Goal: Task Accomplishment & Management: Complete application form

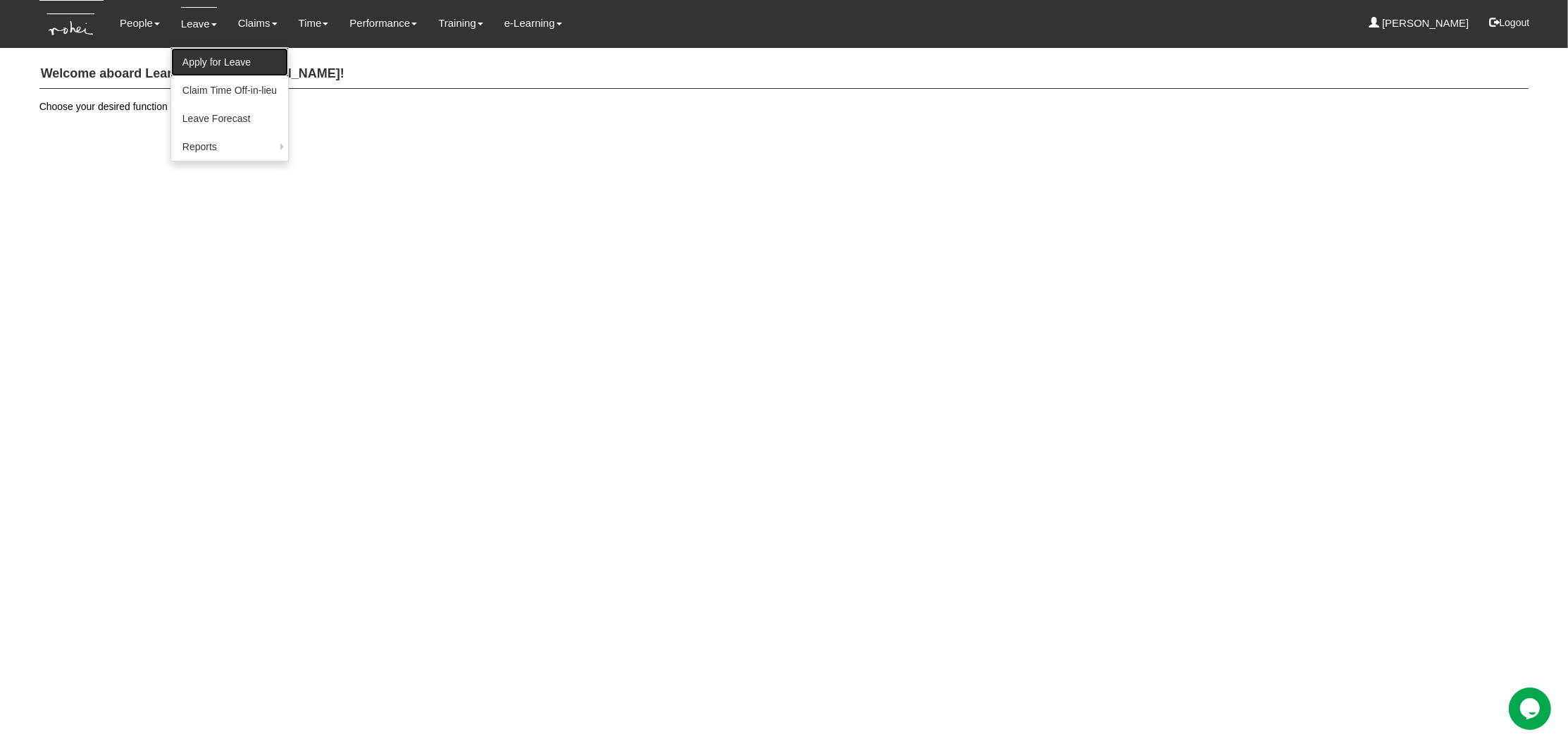
click at [199, 57] on link "Apply for Leave" at bounding box center [230, 62] width 117 height 28
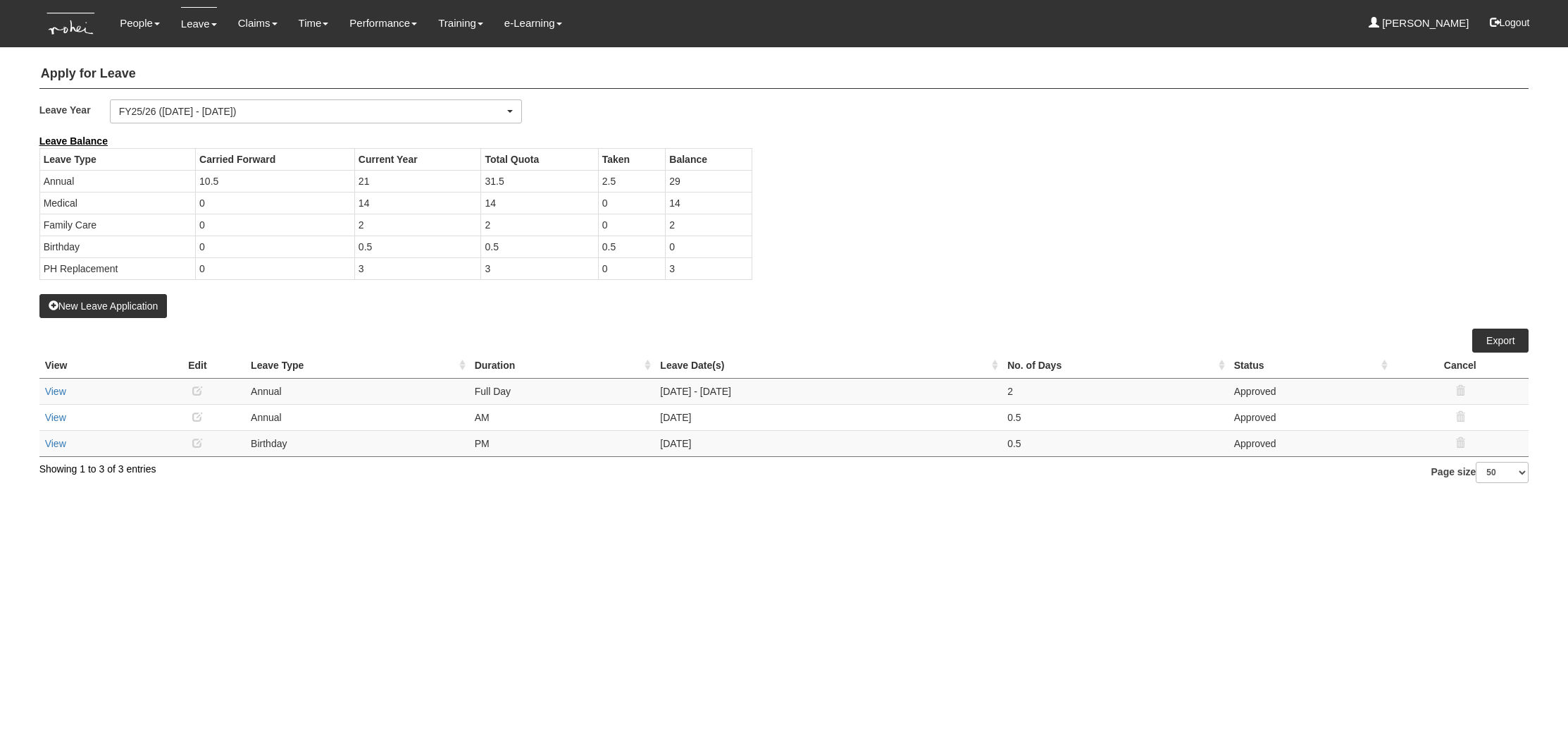
select select "50"
click at [112, 305] on button "New Leave Application" at bounding box center [103, 306] width 128 height 24
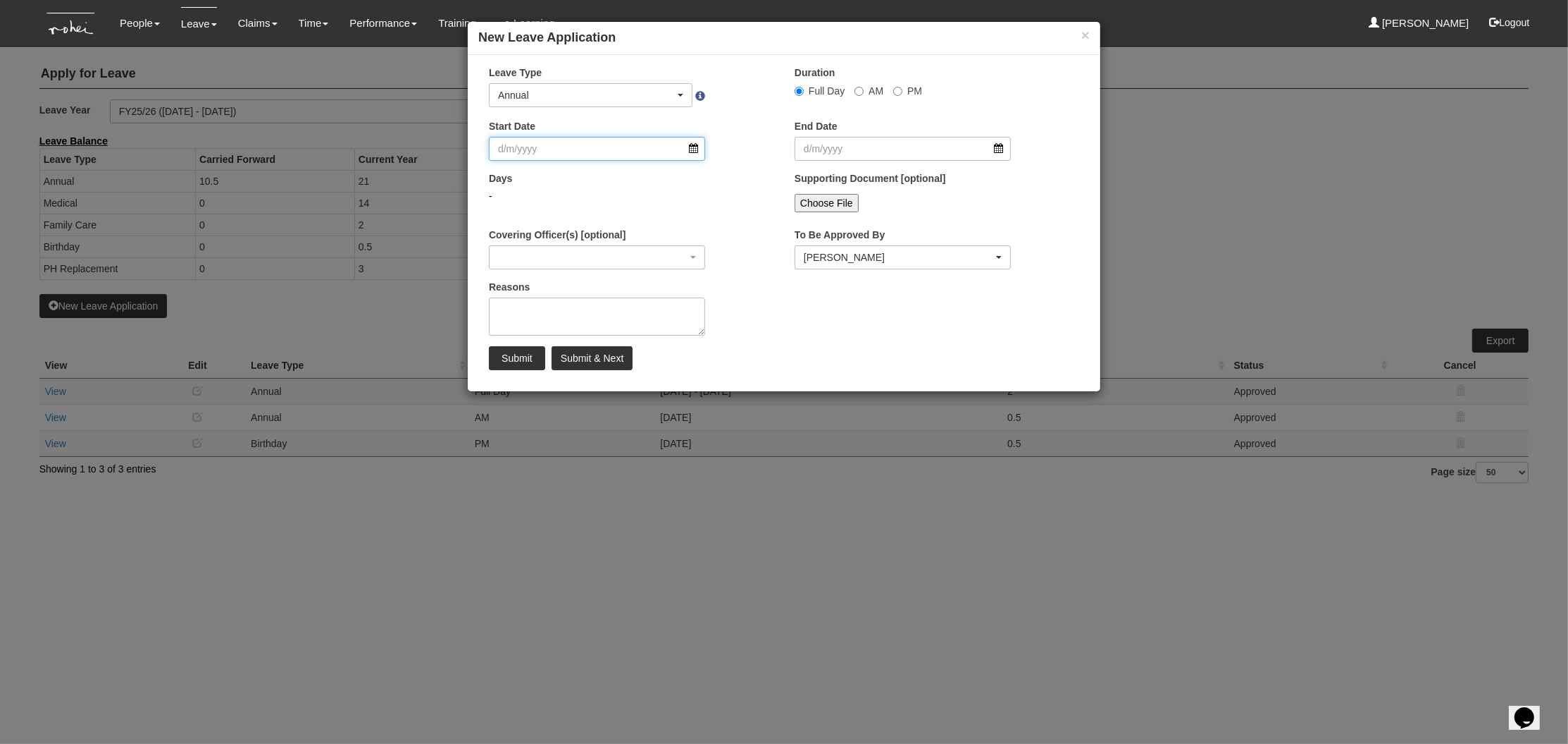
click at [691, 145] on input "Start Date" at bounding box center [597, 149] width 217 height 24
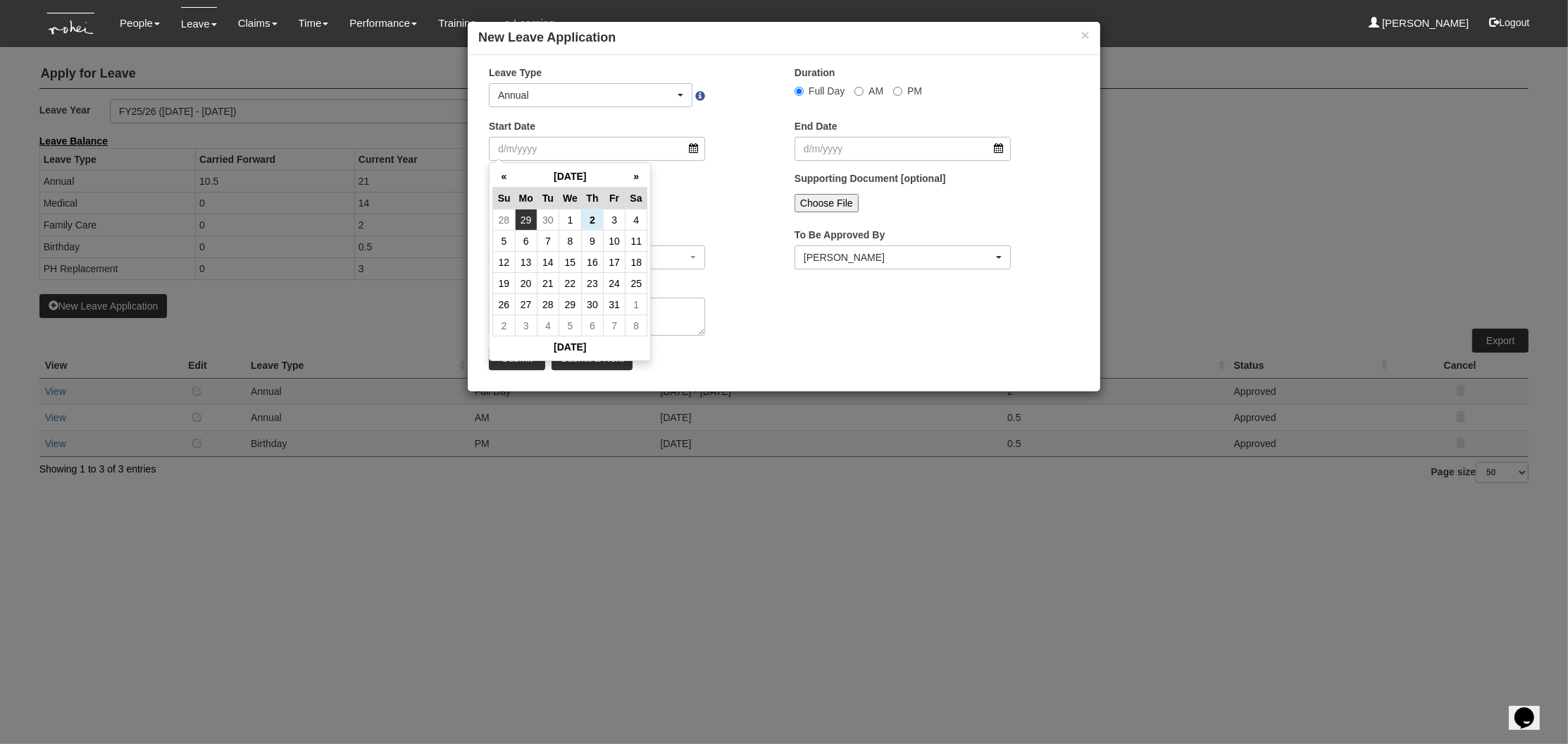
click at [523, 219] on td "29" at bounding box center [526, 220] width 22 height 21
type input "29/9/2025"
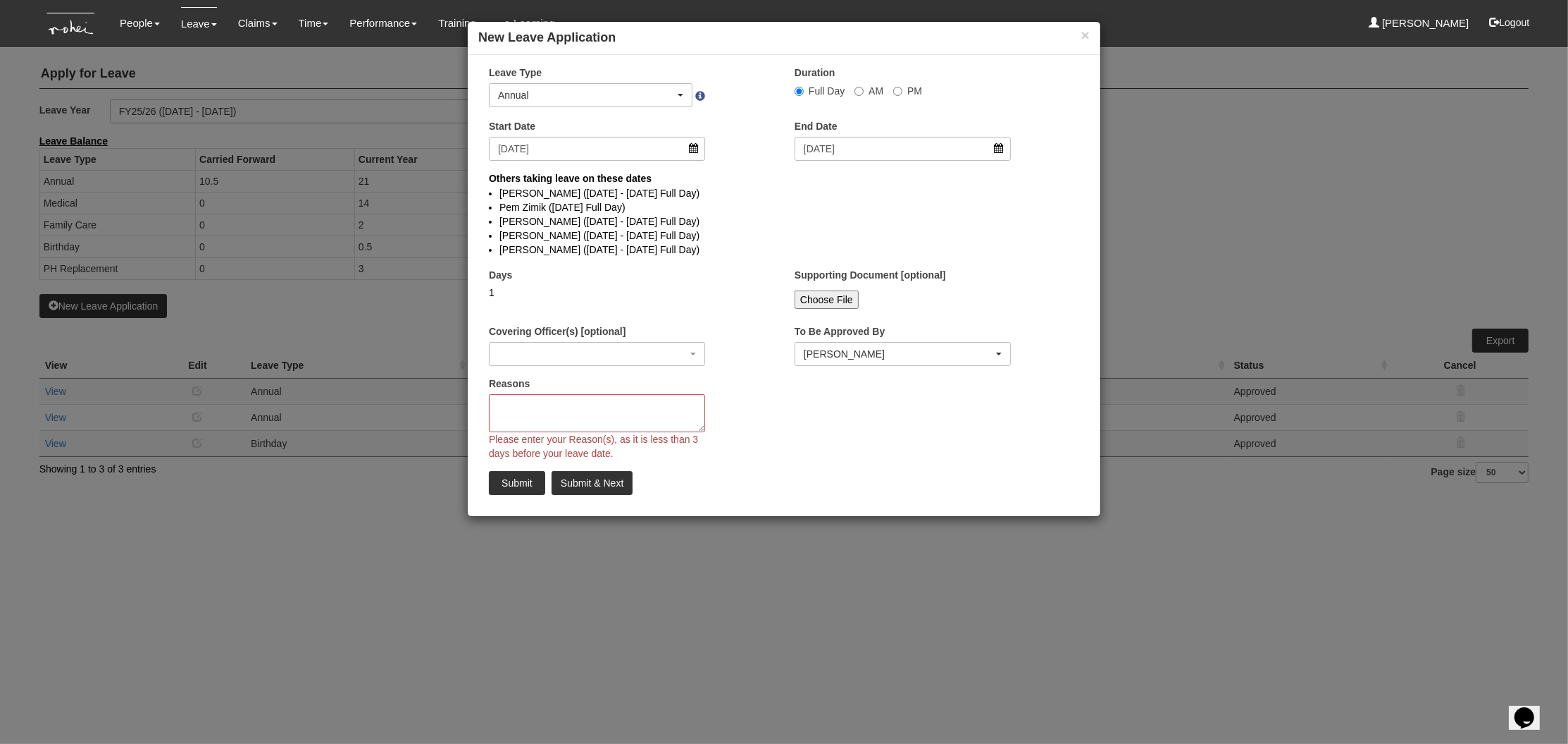
select select
click at [694, 145] on input "29/9/2025" at bounding box center [597, 149] width 217 height 24
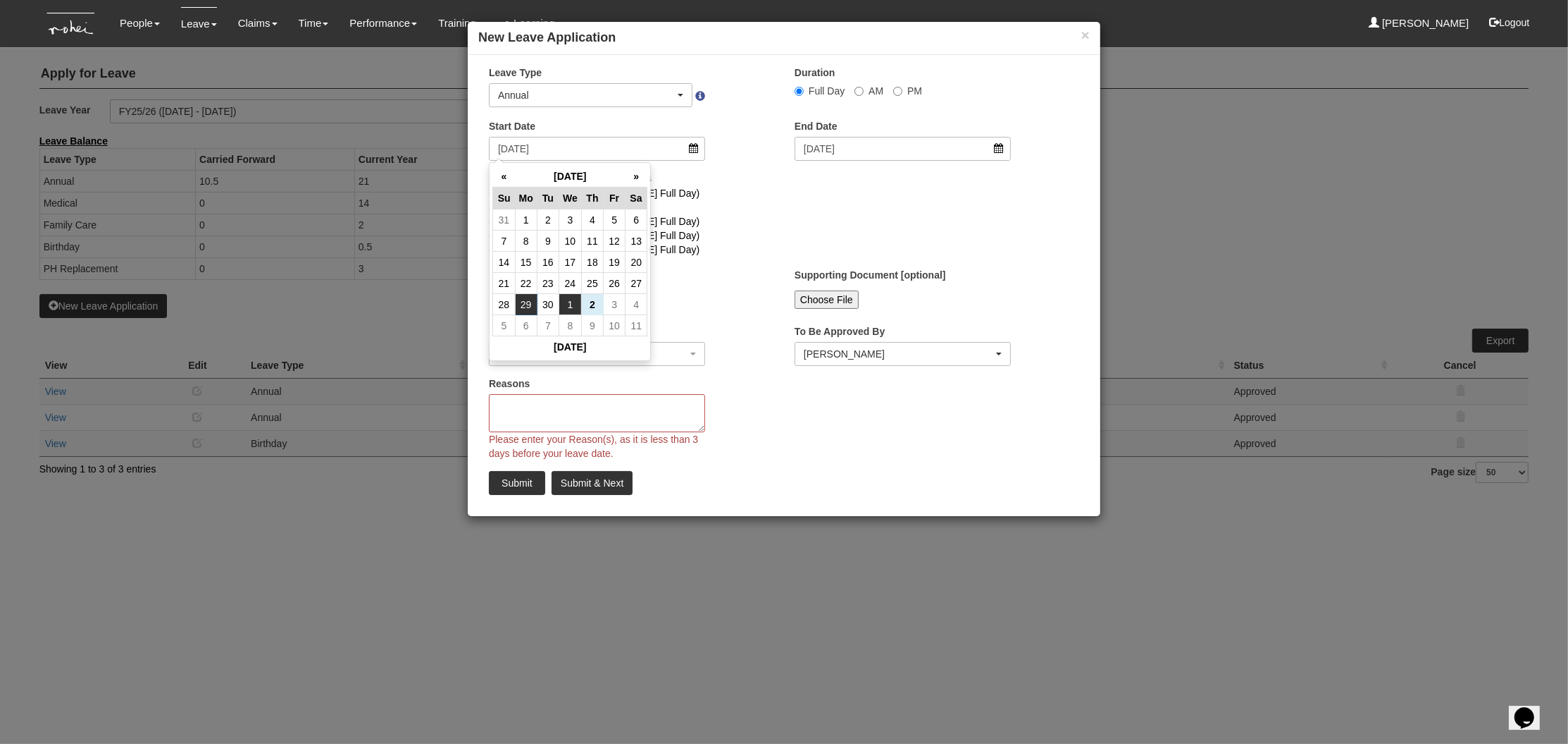
click at [571, 303] on td "1" at bounding box center [571, 305] width 23 height 21
type input "1/10/2025"
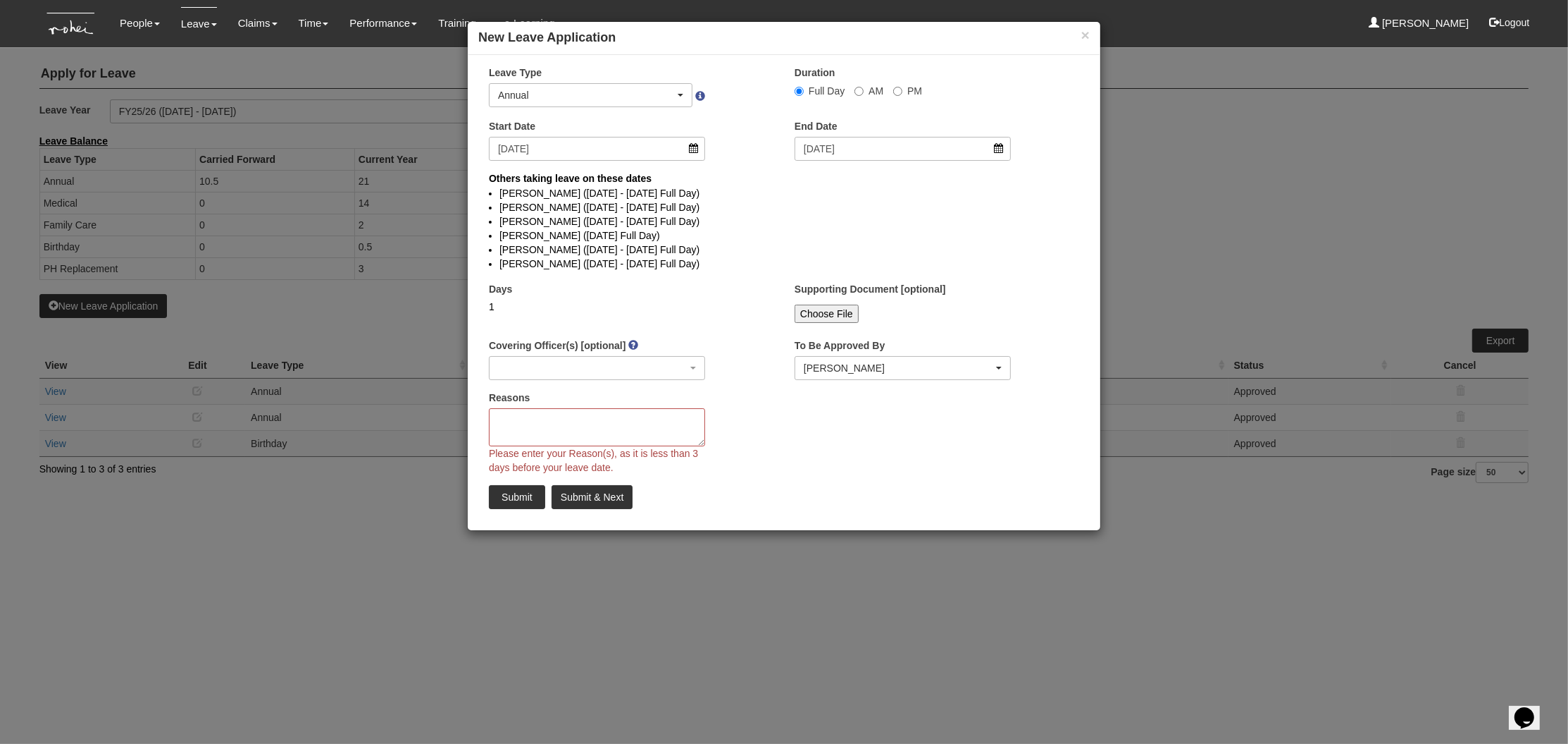
select select
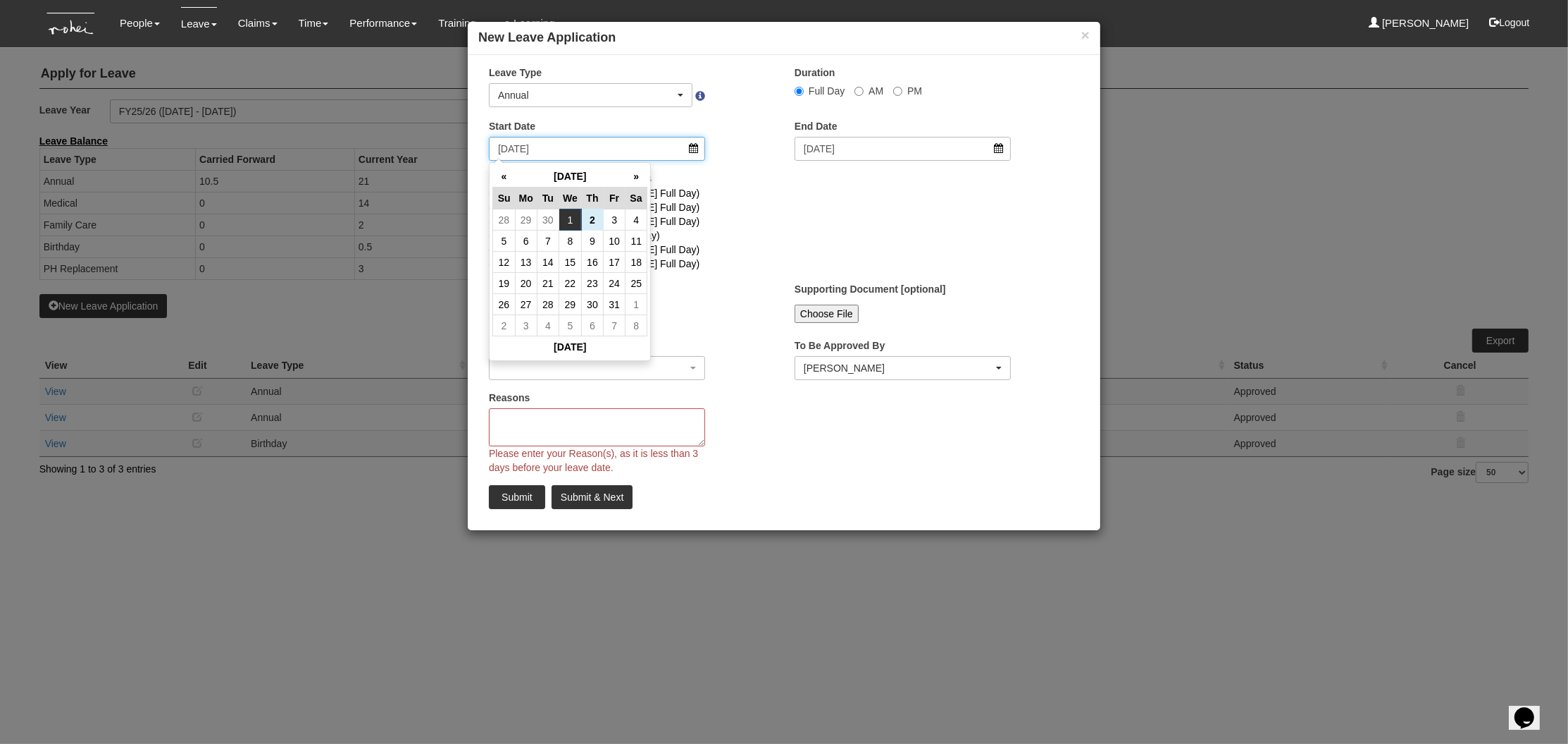
click at [693, 149] on input "1/10/2025" at bounding box center [597, 149] width 217 height 24
click at [530, 222] on td "29" at bounding box center [526, 220] width 22 height 21
type input "29/9/2025"
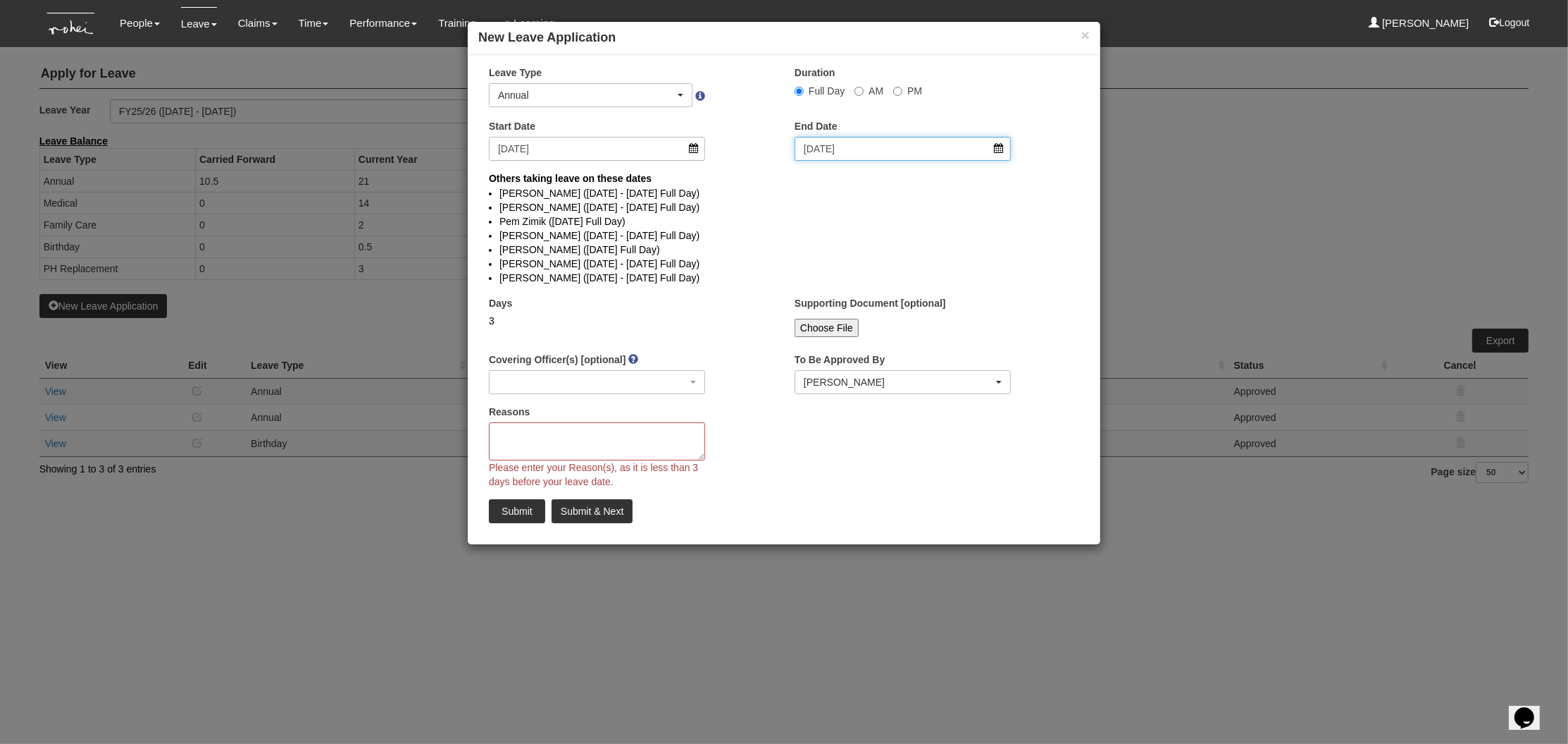
click at [873, 150] on input "1/10/2025" at bounding box center [903, 149] width 217 height 24
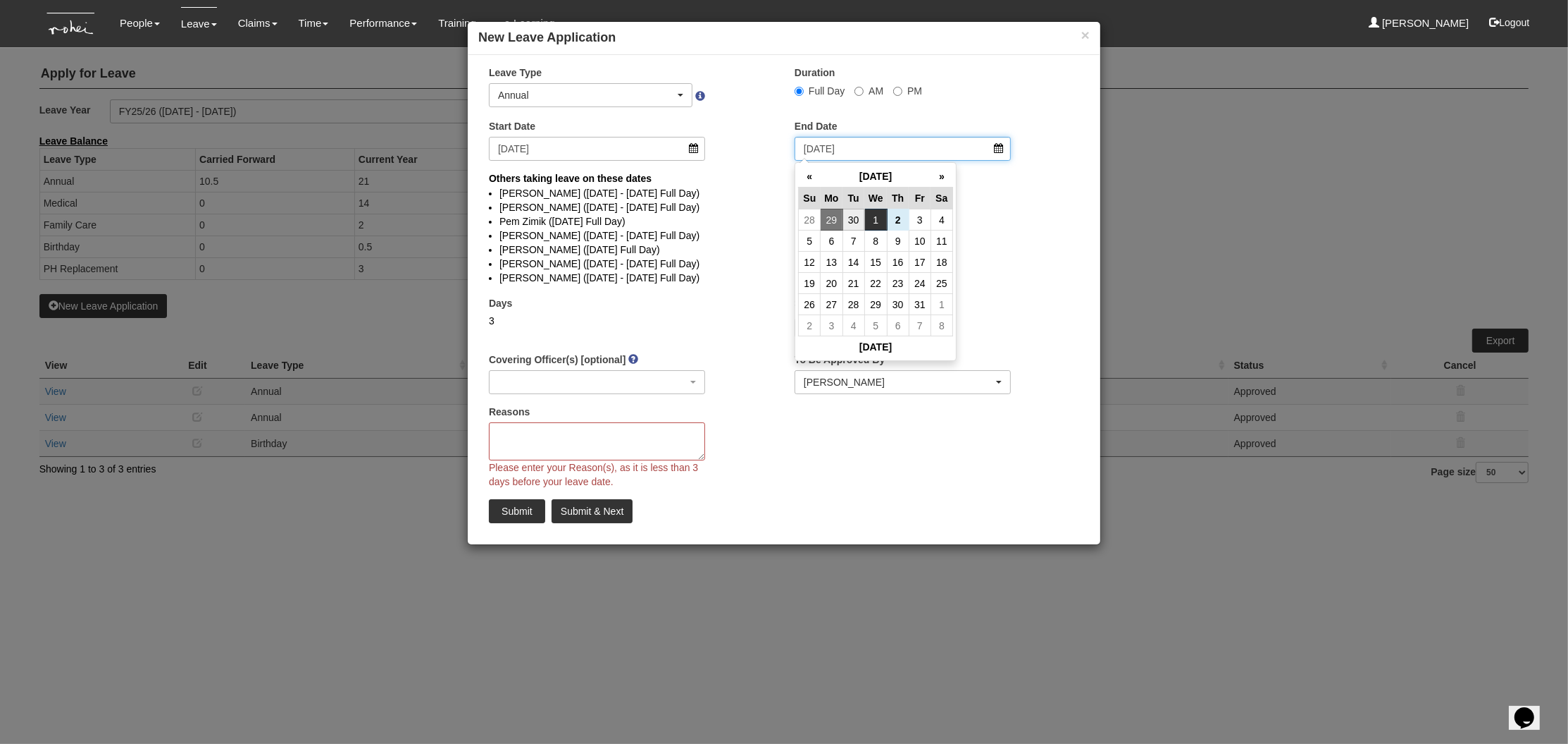
select select
click at [876, 220] on td "1" at bounding box center [876, 220] width 23 height 21
click at [879, 220] on td "1" at bounding box center [876, 220] width 23 height 21
type input "1/10/2025"
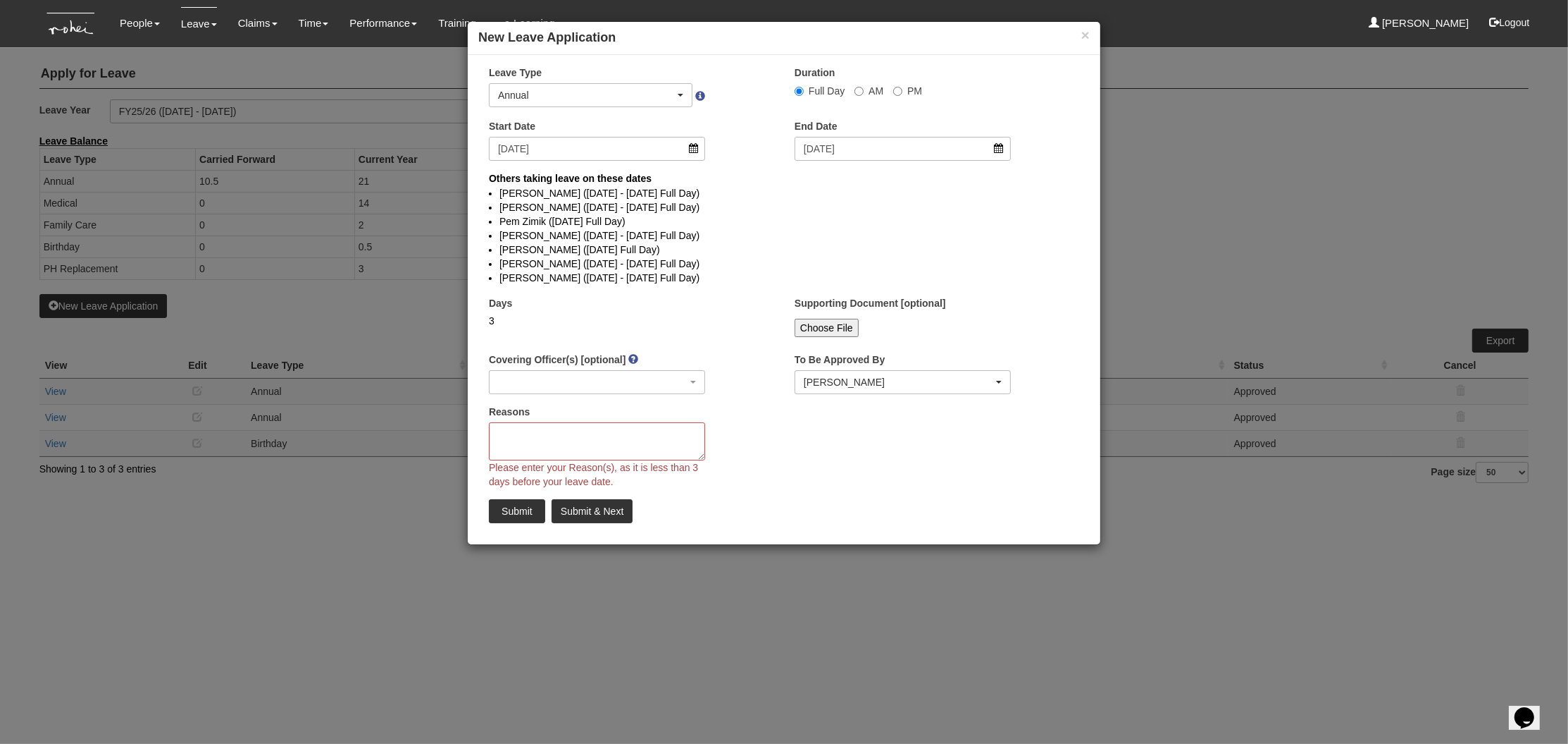
select select
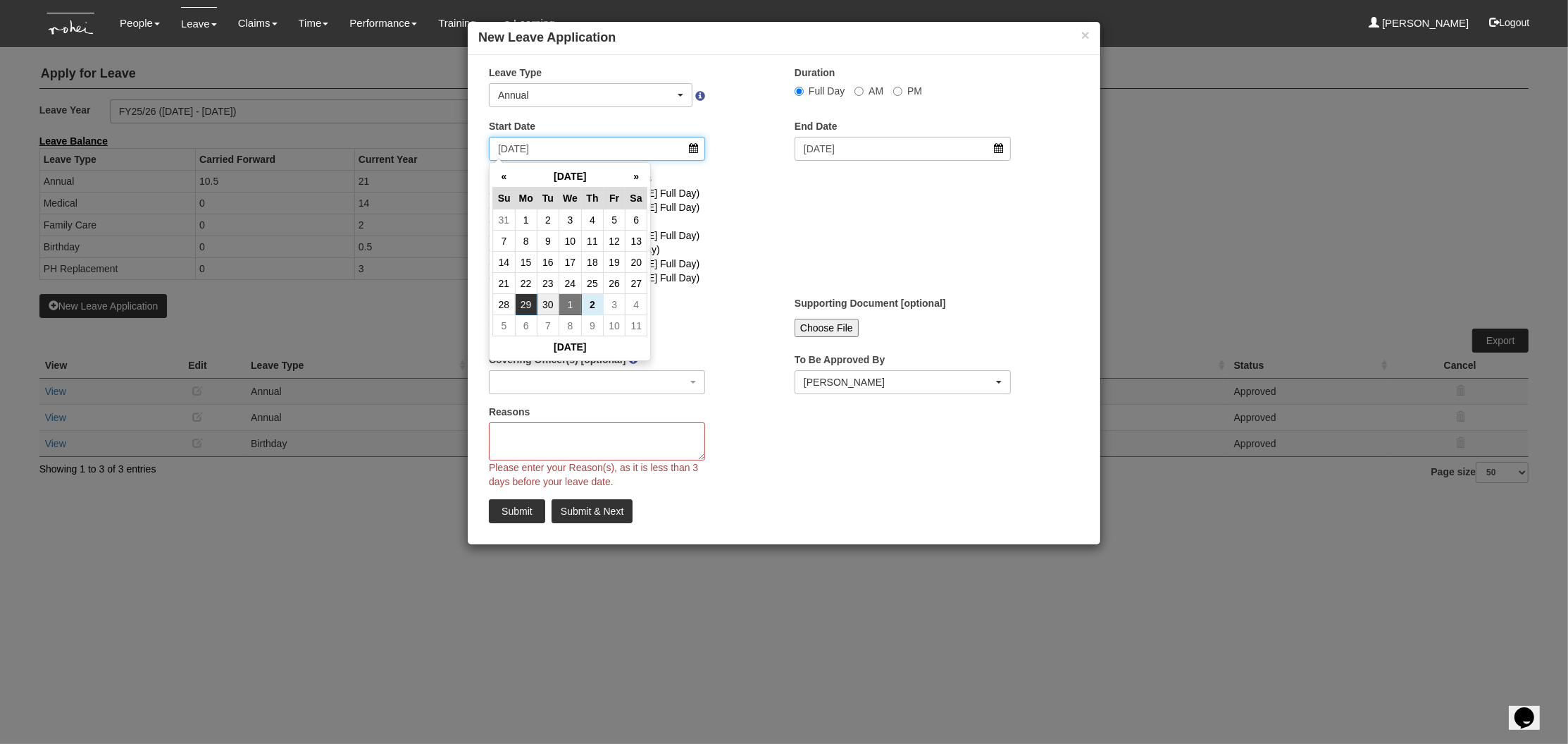
click at [695, 149] on input "29/9/2025" at bounding box center [597, 149] width 217 height 24
click at [630, 172] on th "»" at bounding box center [636, 177] width 22 height 22
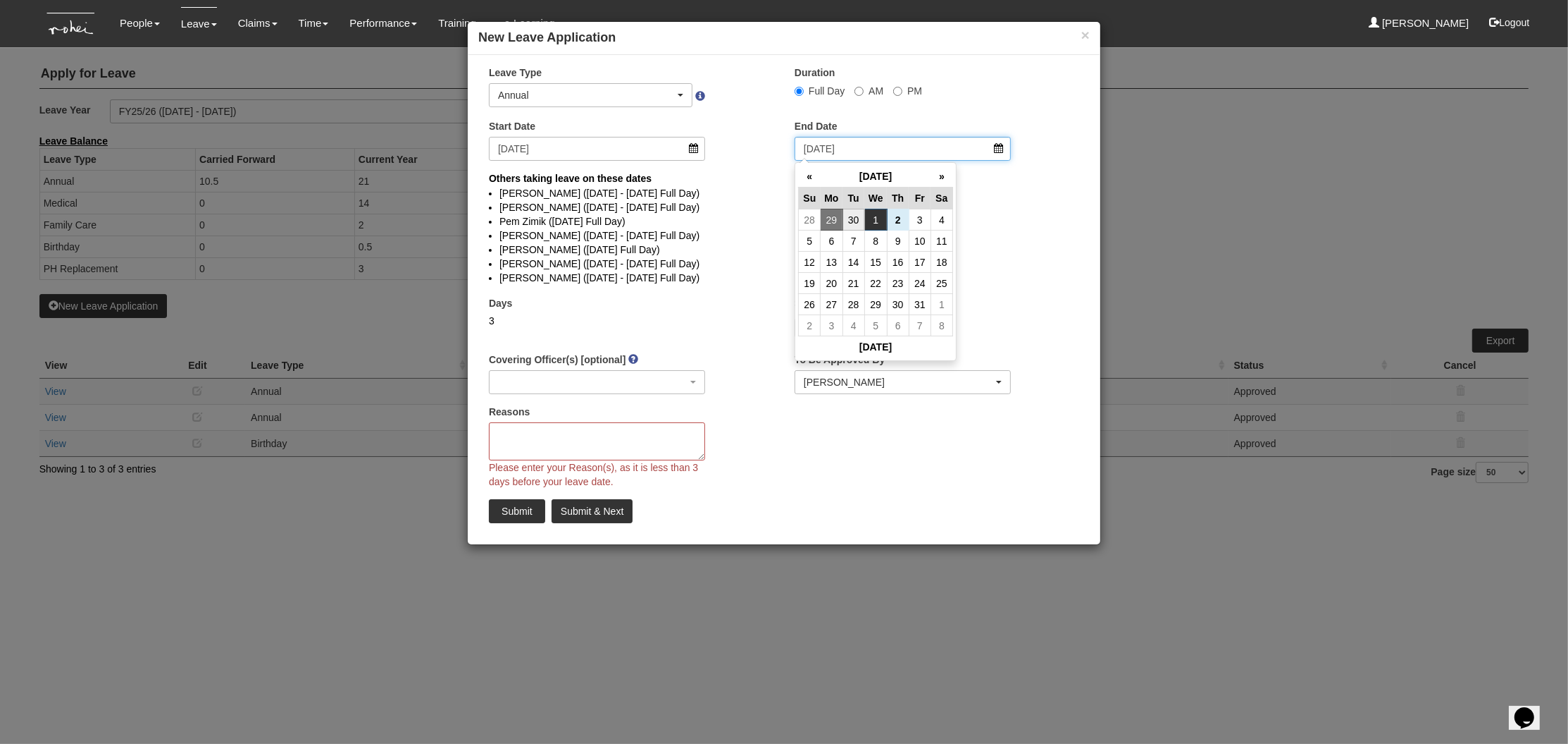
click at [844, 147] on input "1/10/2025" at bounding box center [903, 149] width 217 height 24
click at [759, 243] on li "Maoi De Leon (1/10/2025 Full Day)" at bounding box center [784, 250] width 569 height 14
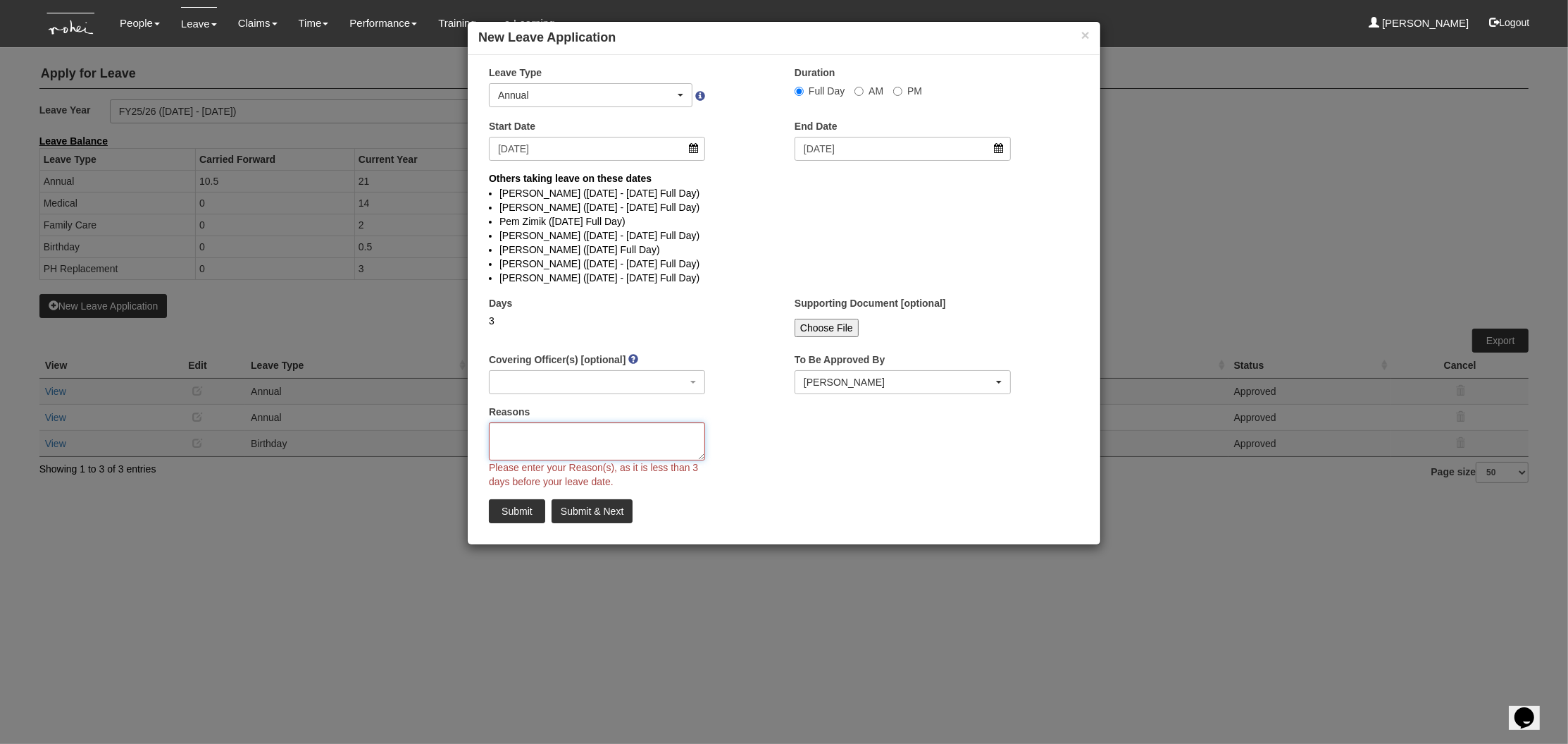
click at [581, 446] on textarea "Reasons" at bounding box center [597, 441] width 217 height 38
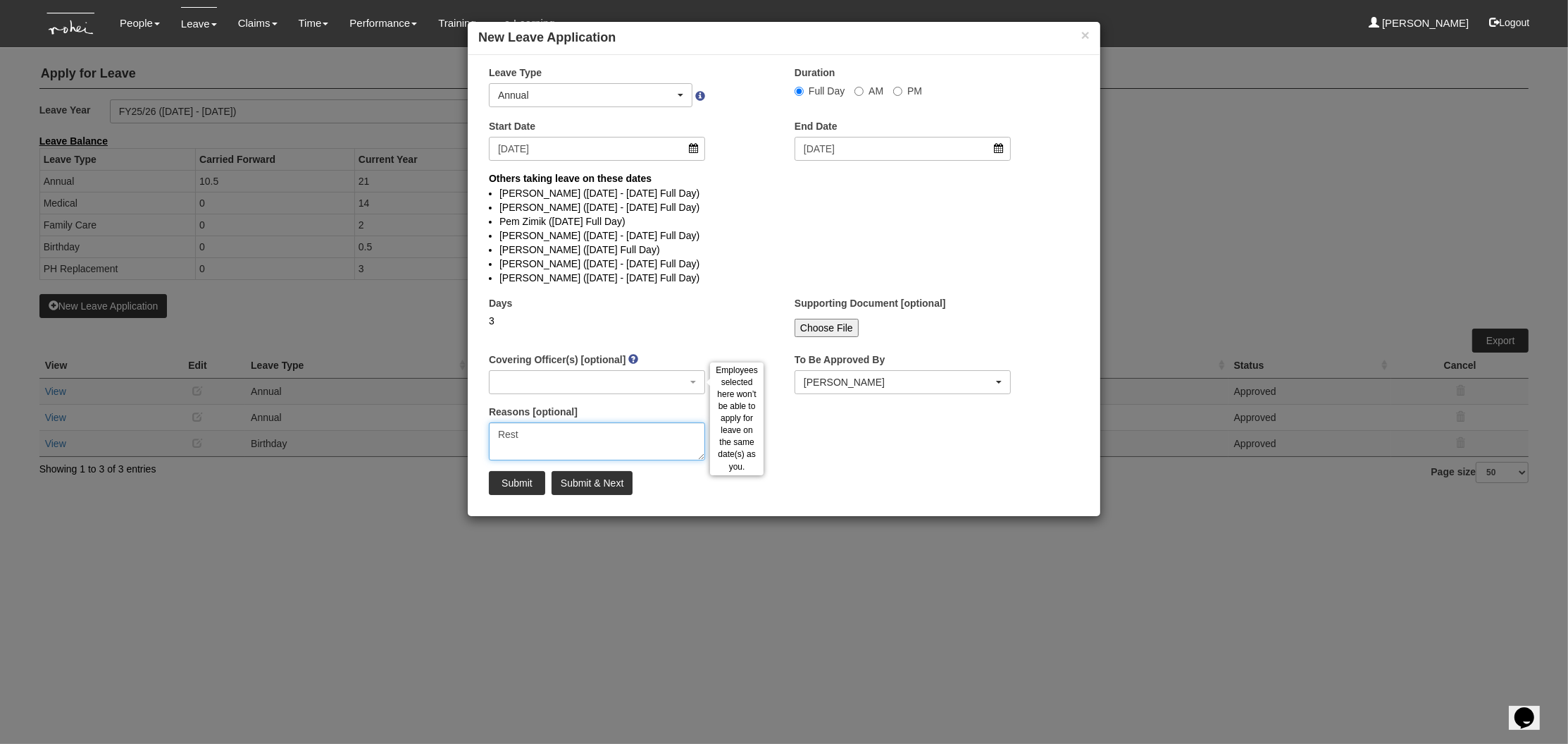
type textarea "Rest"
click at [821, 426] on div "× Leave Type Annual Childcare Off-in-lieu Medical Hospitalisation Maternity Pat…" at bounding box center [784, 285] width 633 height 440
click at [912, 150] on input "1/10/2025" at bounding box center [903, 149] width 217 height 24
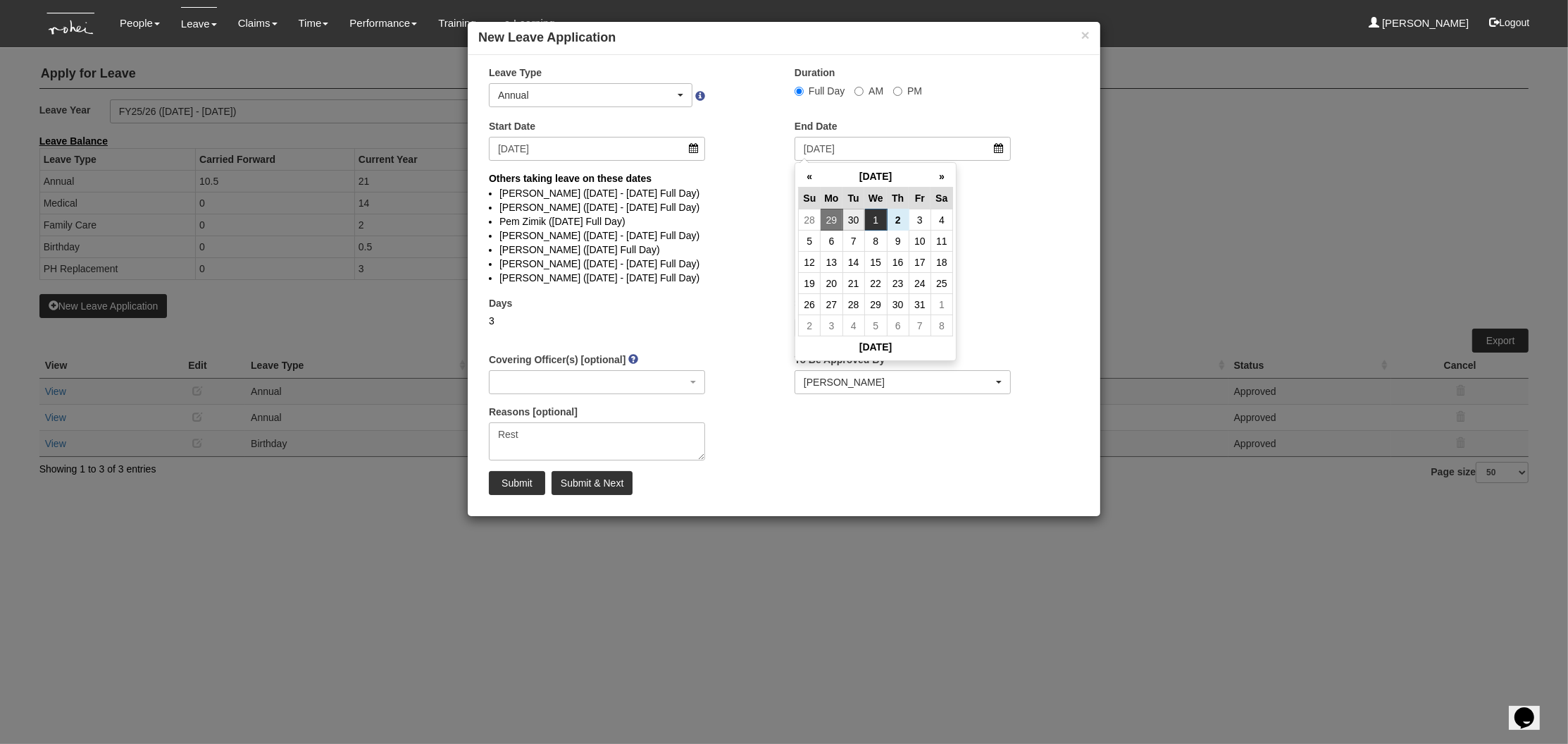
click at [1020, 263] on li "Linda Leong (29/9/2025 - 2/10/2025 Full Day)" at bounding box center [784, 264] width 569 height 14
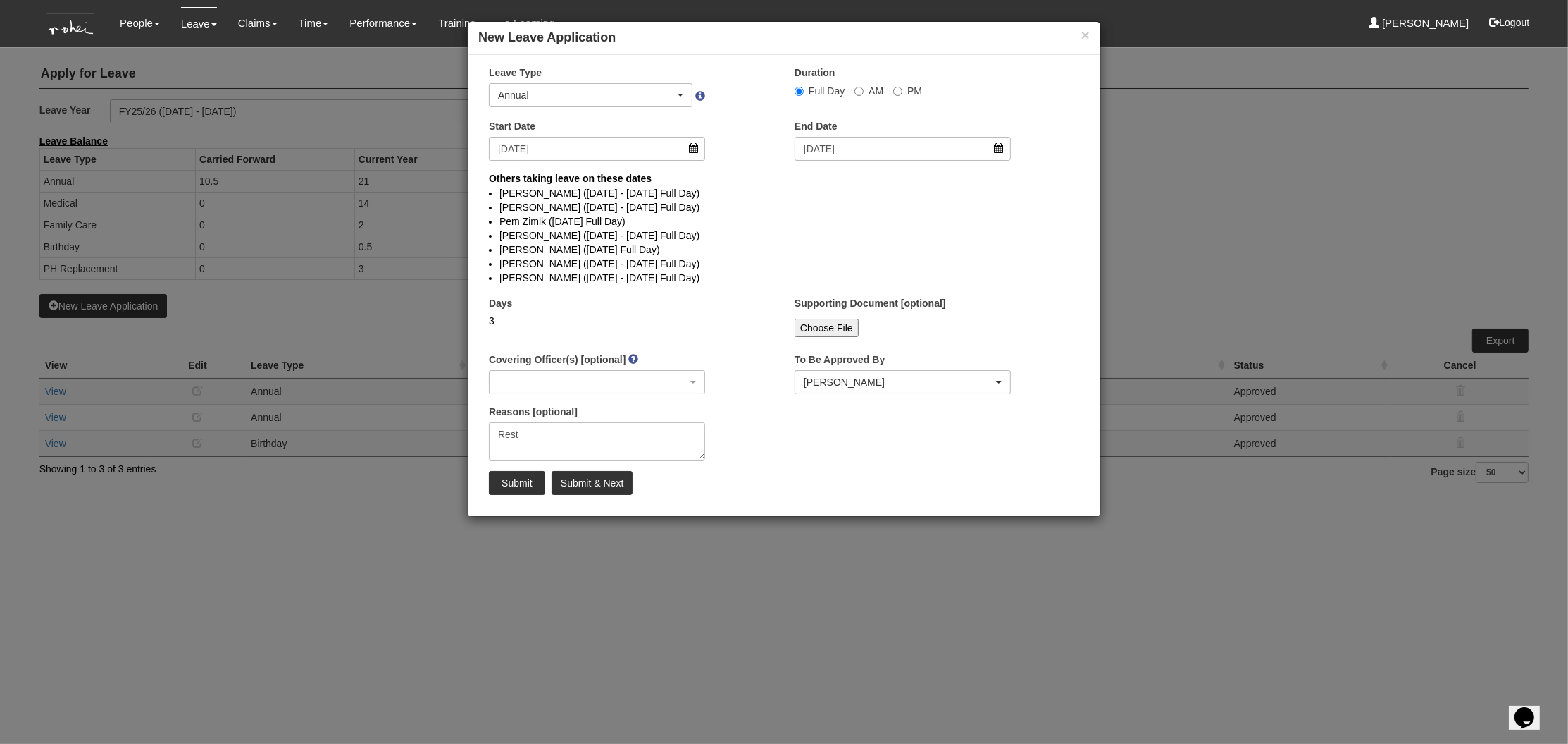
click at [529, 495] on div "× Leave Type Annual Childcare Off-in-lieu Medical Hospitalisation Maternity Pat…" at bounding box center [784, 285] width 633 height 440
click at [529, 485] on input "Submit" at bounding box center [517, 483] width 56 height 24
select select
select select "50"
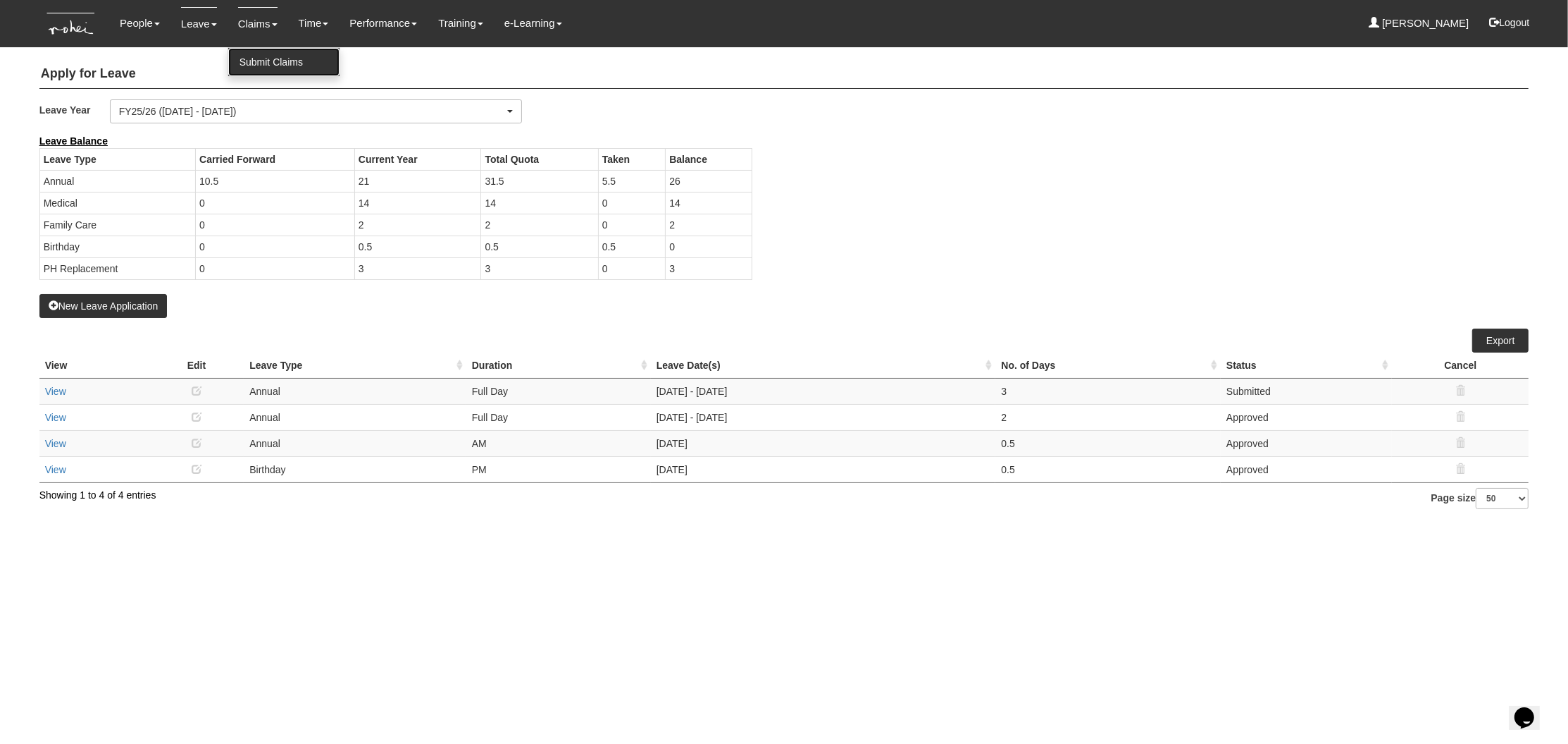
click at [253, 62] on link "Submit Claims" at bounding box center [284, 62] width 112 height 28
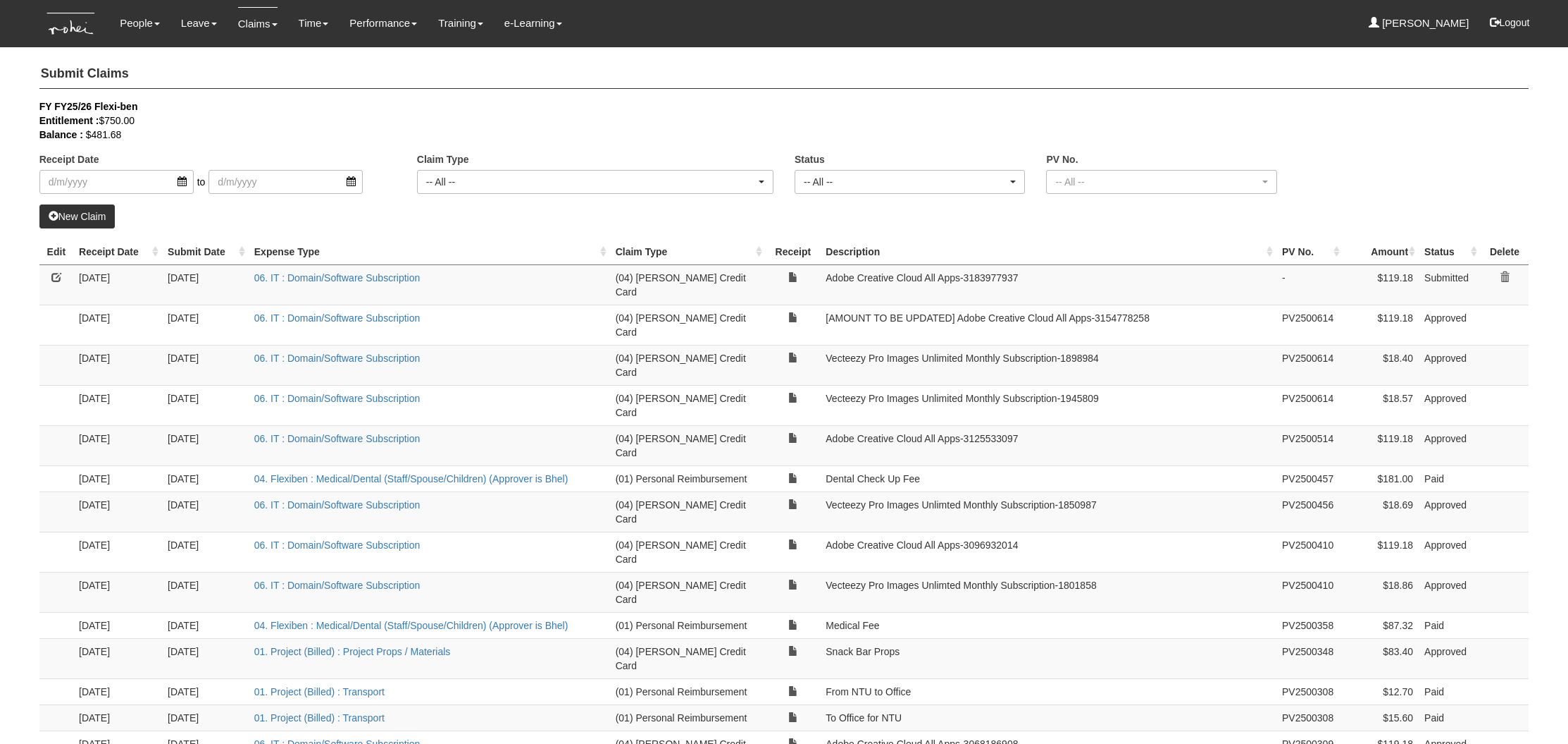
select select "50"
drag, startPoint x: 1028, startPoint y: 273, endPoint x: 812, endPoint y: 282, distance: 216.2
click at [812, 282] on tr "30/7/2025 29/8/2025 06. IT : Domain/Software Subscription (04) Roy's Credit Car…" at bounding box center [784, 285] width 1490 height 40
copy tr "Adobe Creative Cloud All Apps-‭3183977937‬"
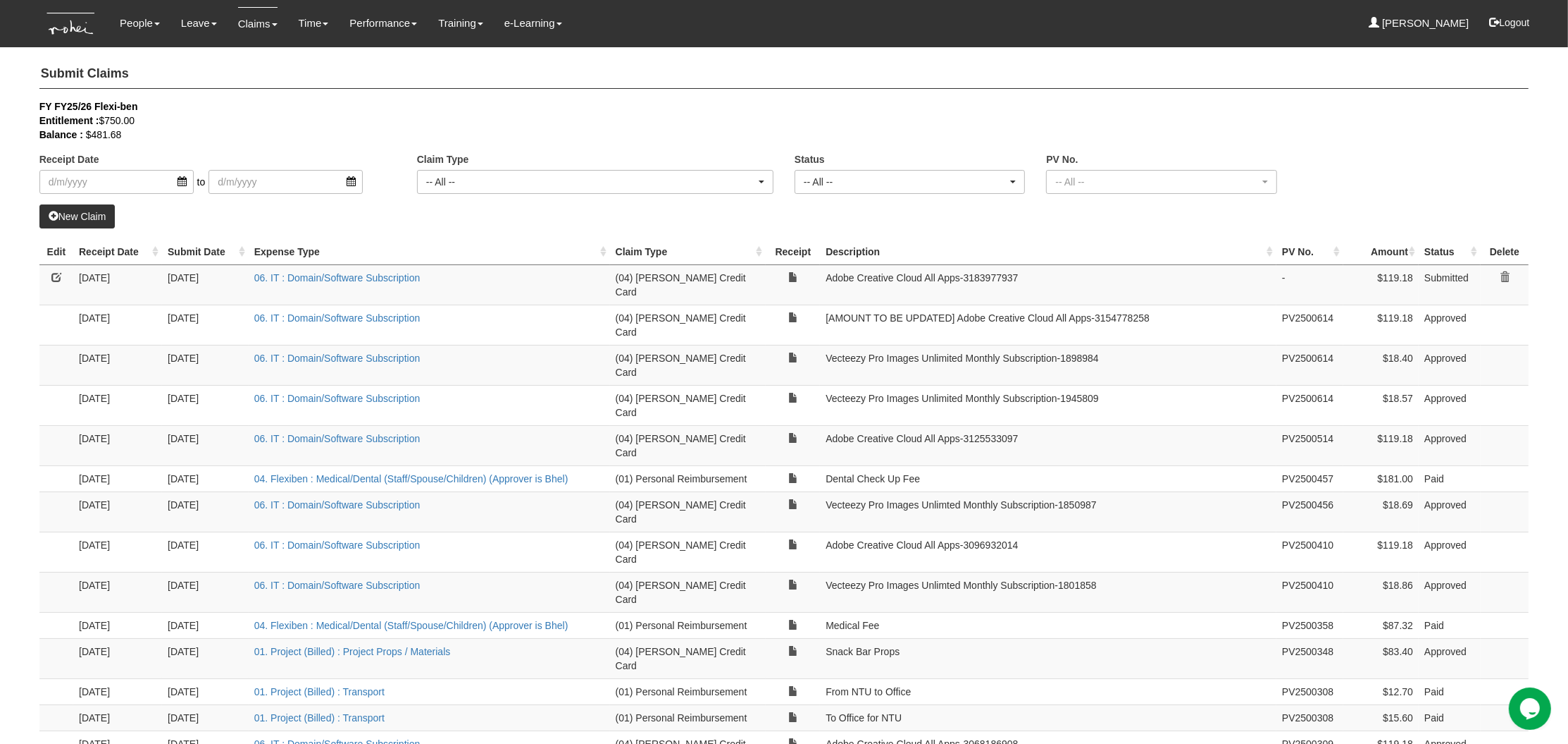
copy tr "Adobe Creative Cloud All Apps-‭3183977937‬"
click at [94, 215] on link "New Claim" at bounding box center [77, 217] width 76 height 24
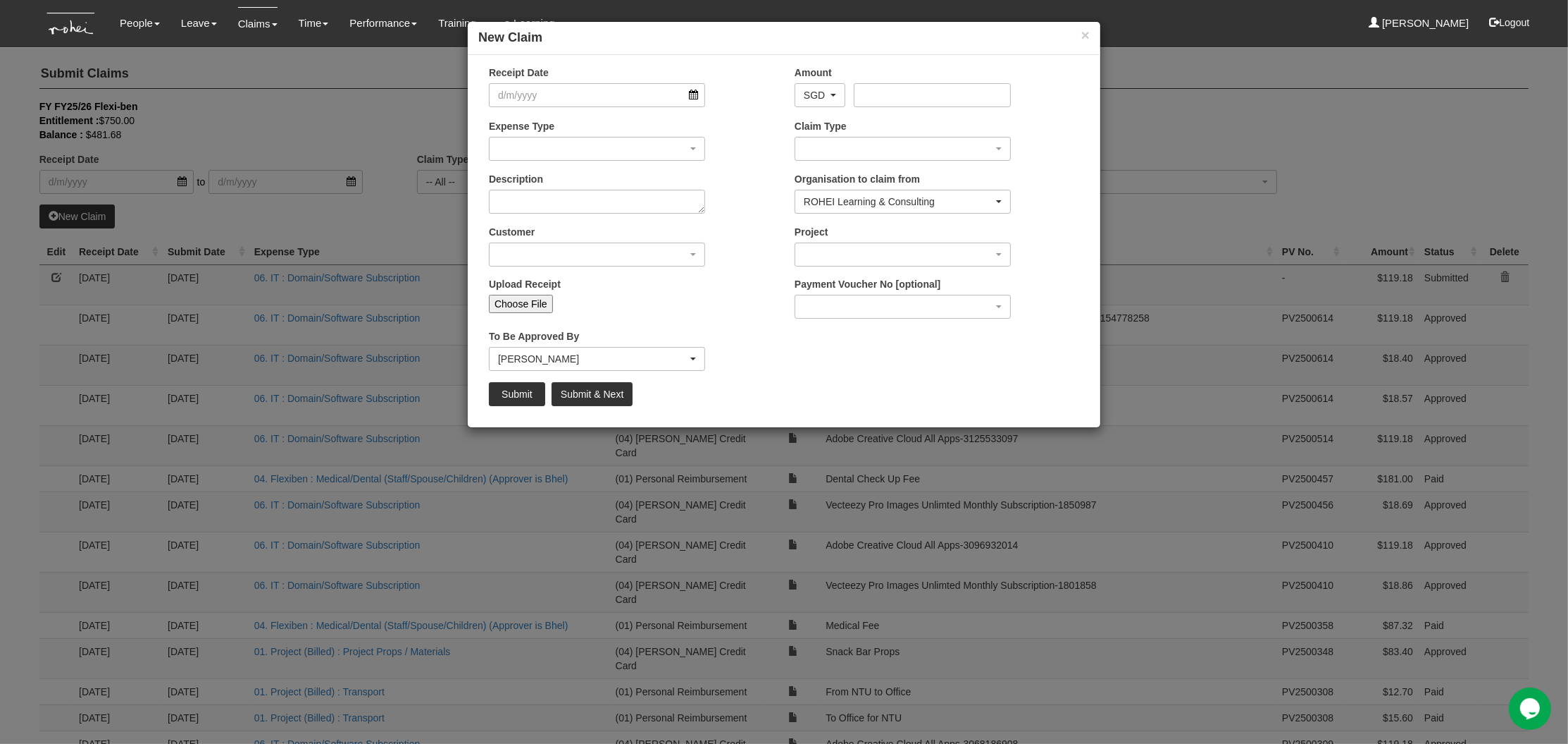
click at [741, 107] on div "Receipt Date" at bounding box center [631, 92] width 306 height 52
click at [695, 96] on input "Receipt Date" at bounding box center [597, 95] width 217 height 24
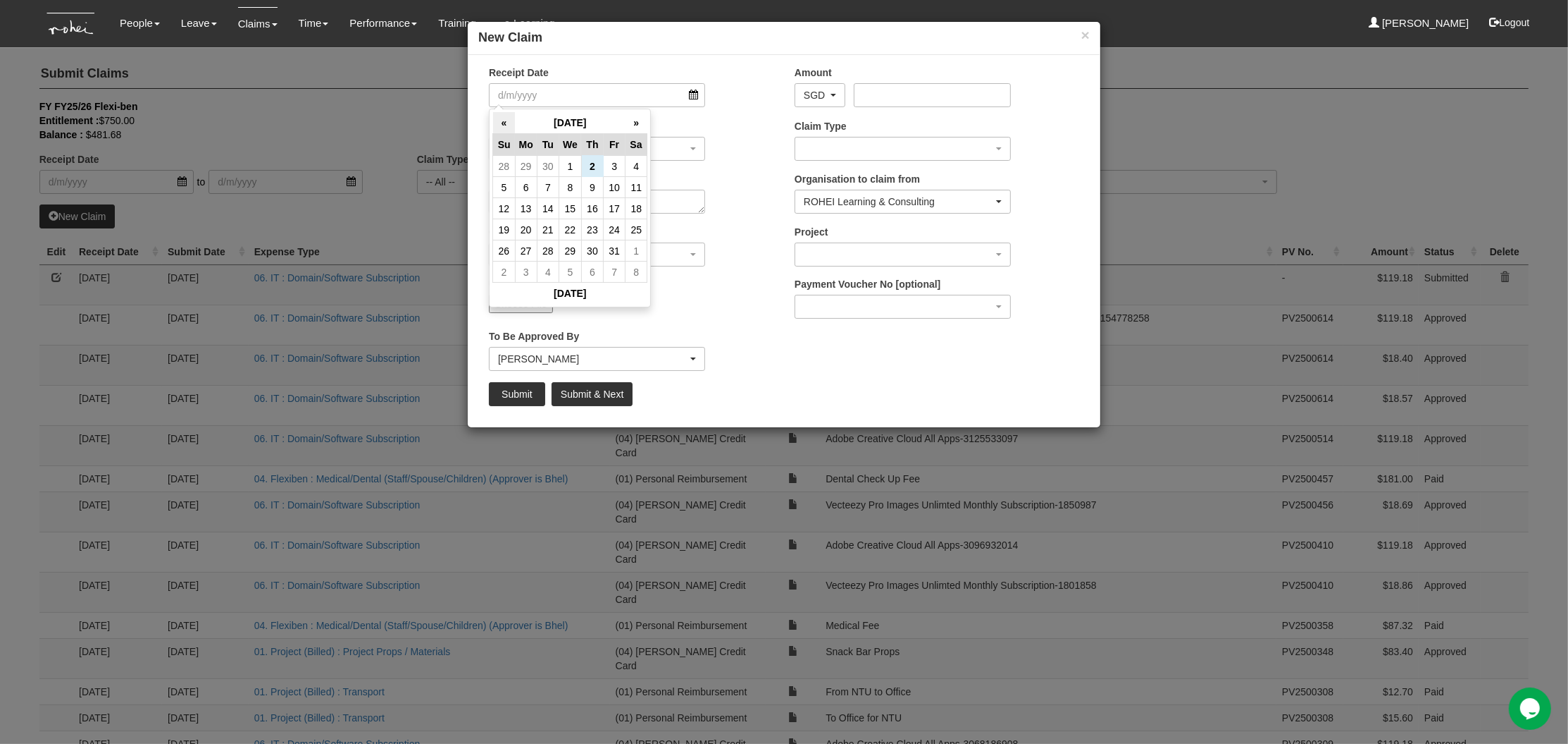
click at [507, 124] on th "«" at bounding box center [504, 123] width 22 height 22
click at [568, 186] on td "10" at bounding box center [571, 187] width 23 height 21
type input "10/9/2025"
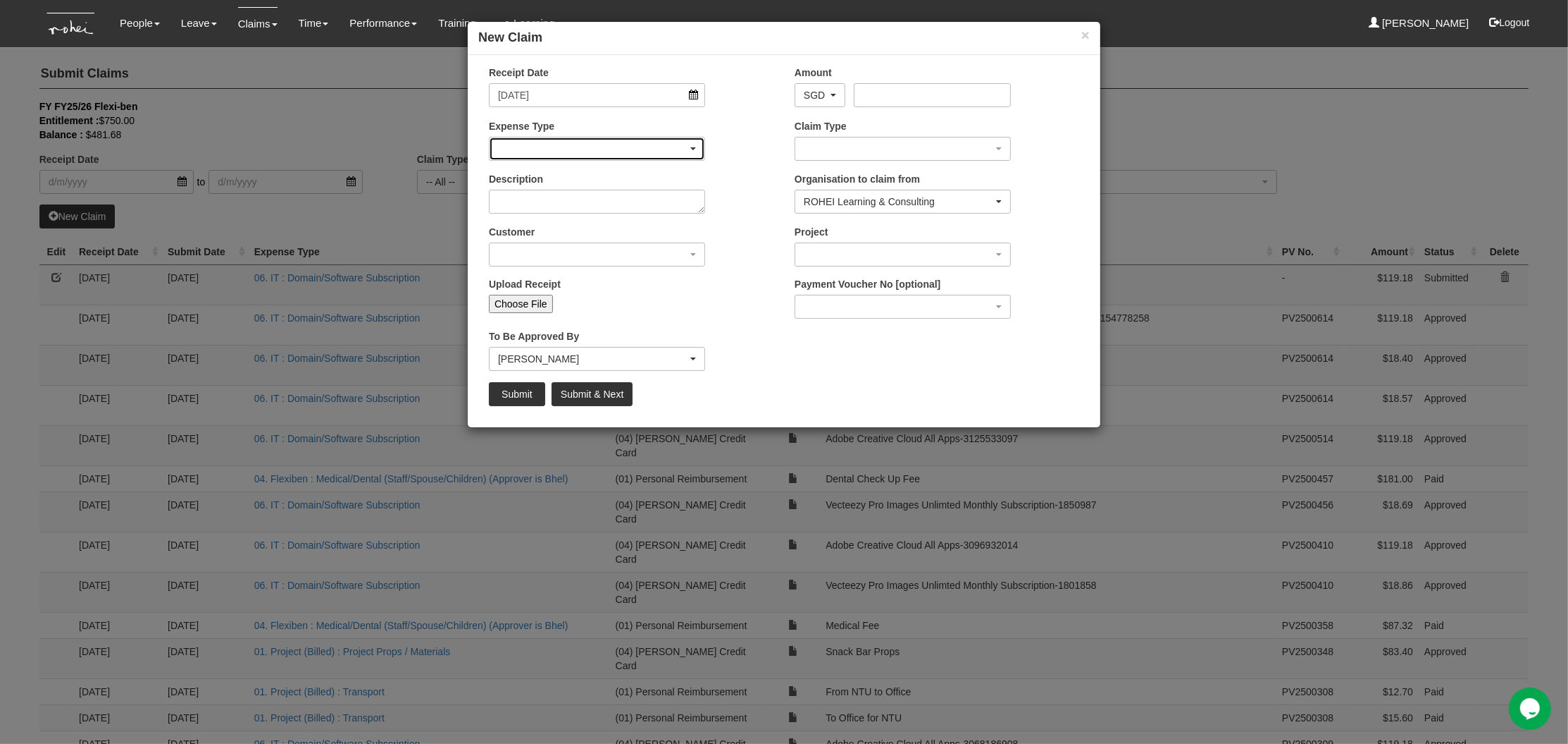
click at [584, 154] on div "button" at bounding box center [597, 149] width 215 height 23
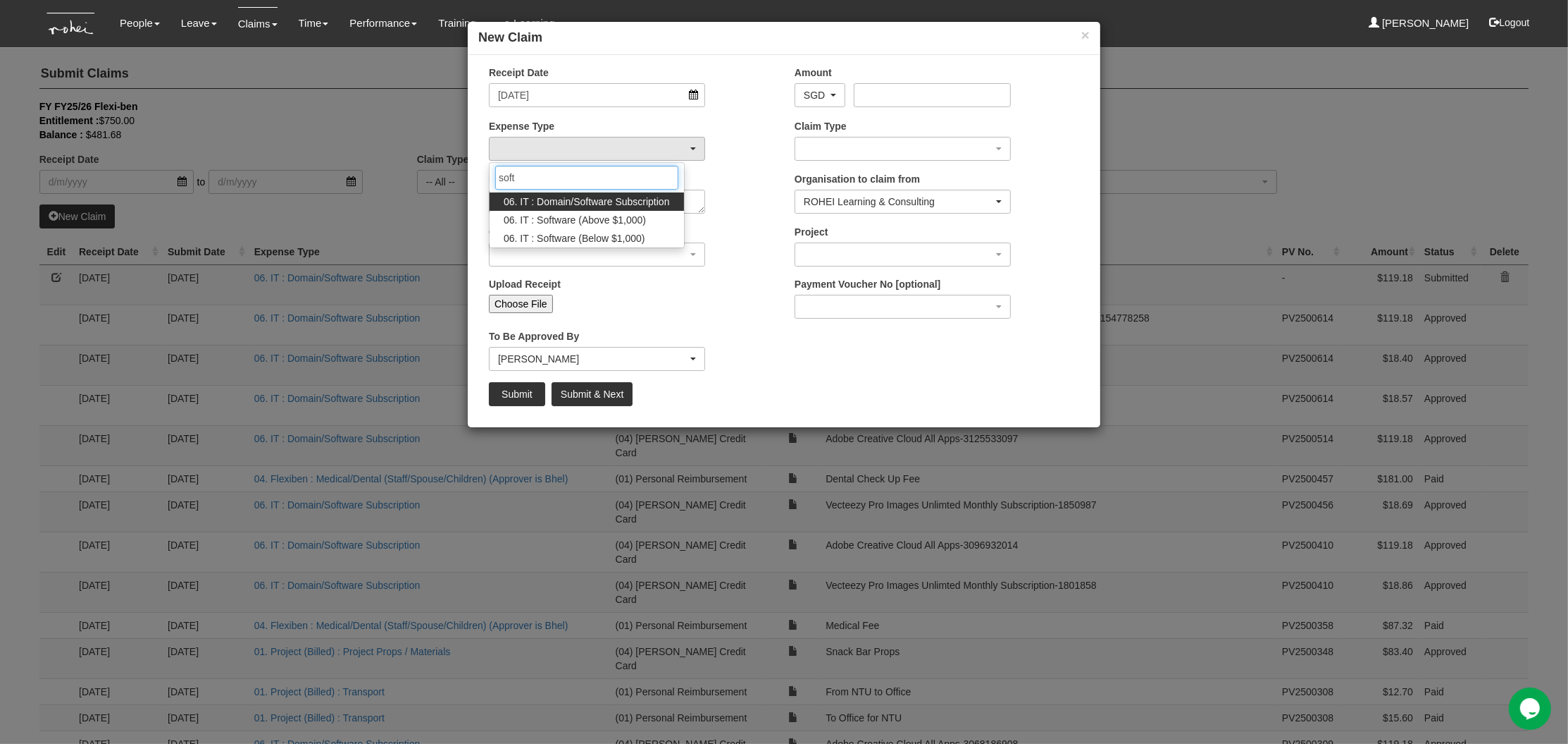
type input "soft"
click at [654, 202] on span "06. IT : Domain/Software Subscription" at bounding box center [587, 202] width 167 height 14
select select "180"
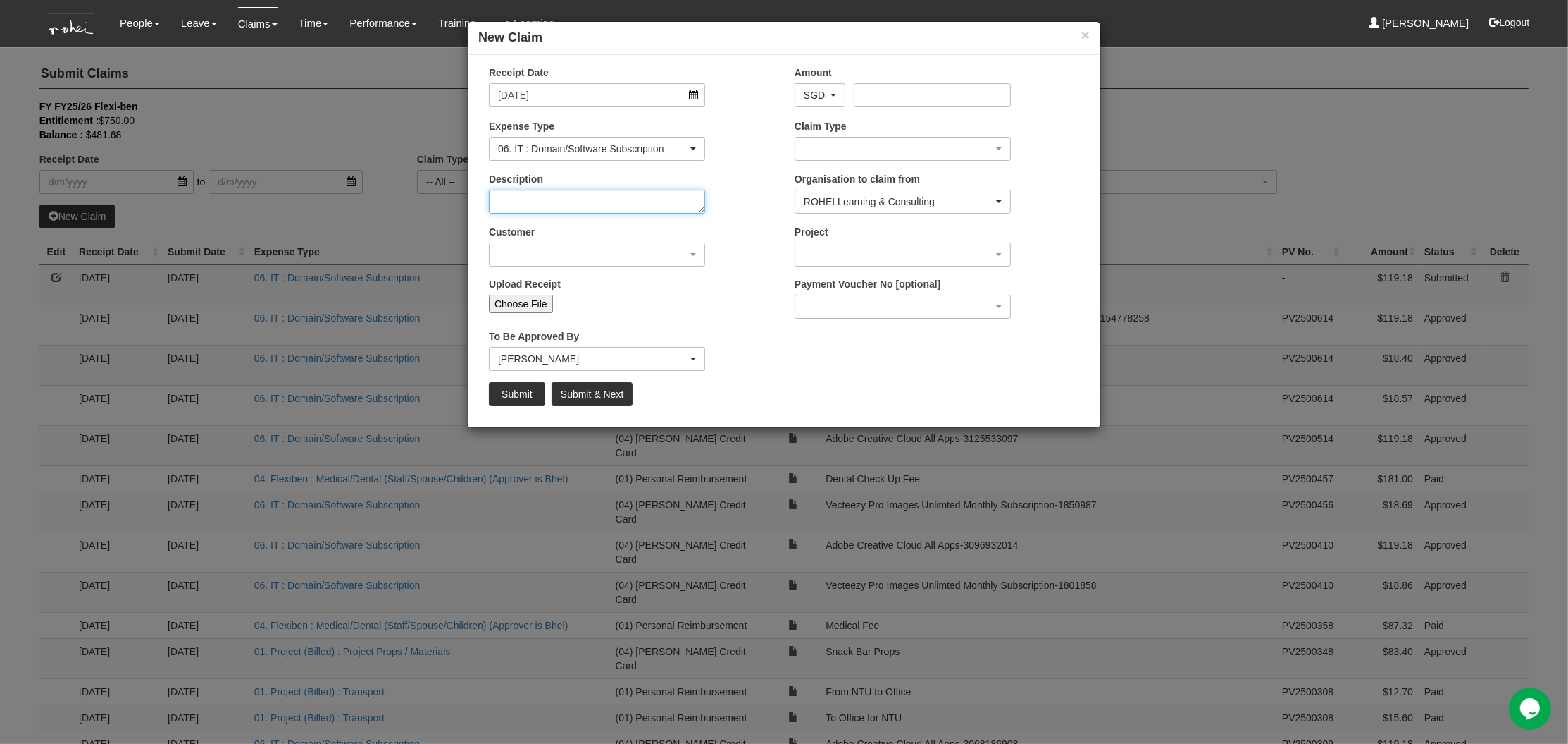
click at [620, 205] on textarea "Description" at bounding box center [597, 202] width 217 height 24
paste textarea "Adobe Creative Cloud All Apps-‭3183977937‬"
drag, startPoint x: 522, startPoint y: 197, endPoint x: 452, endPoint y: 187, distance: 70.7
click at [452, 187] on div "× New Claim Receipt Date 10/9/2025 Amount AED AFN ALL AMD ANG AOA ARS AUD AWG A…" at bounding box center [784, 372] width 1568 height 744
drag, startPoint x: 633, startPoint y: 203, endPoint x: 699, endPoint y: 204, distance: 66.0
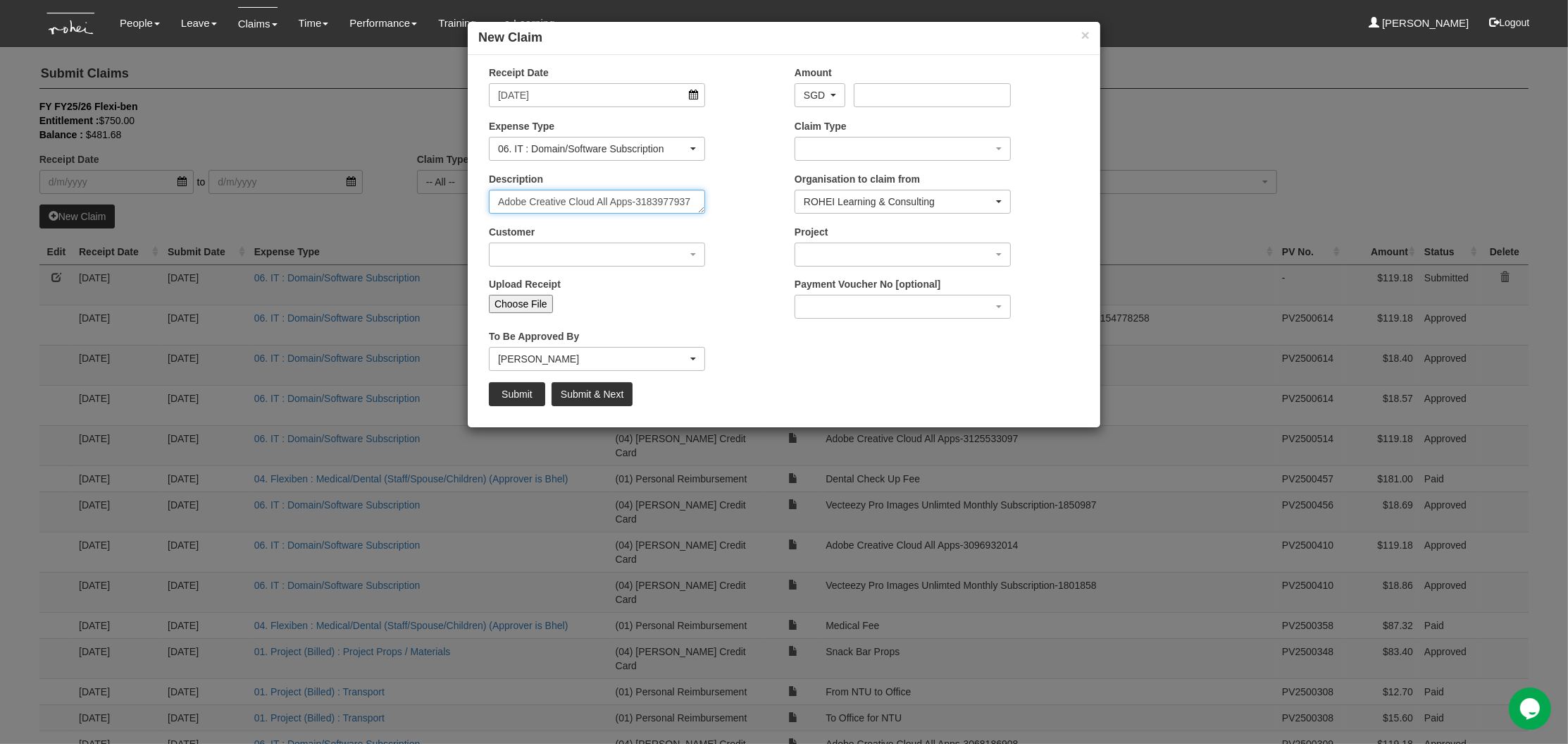
click at [699, 204] on textarea "Adobe Creative Cloud All Apps-‭3183977937‬" at bounding box center [597, 202] width 217 height 24
paste textarea "3213545599"
type textarea "Adobe Creative Cloud All Apps-3213545599"
click at [597, 251] on div "button" at bounding box center [597, 255] width 215 height 23
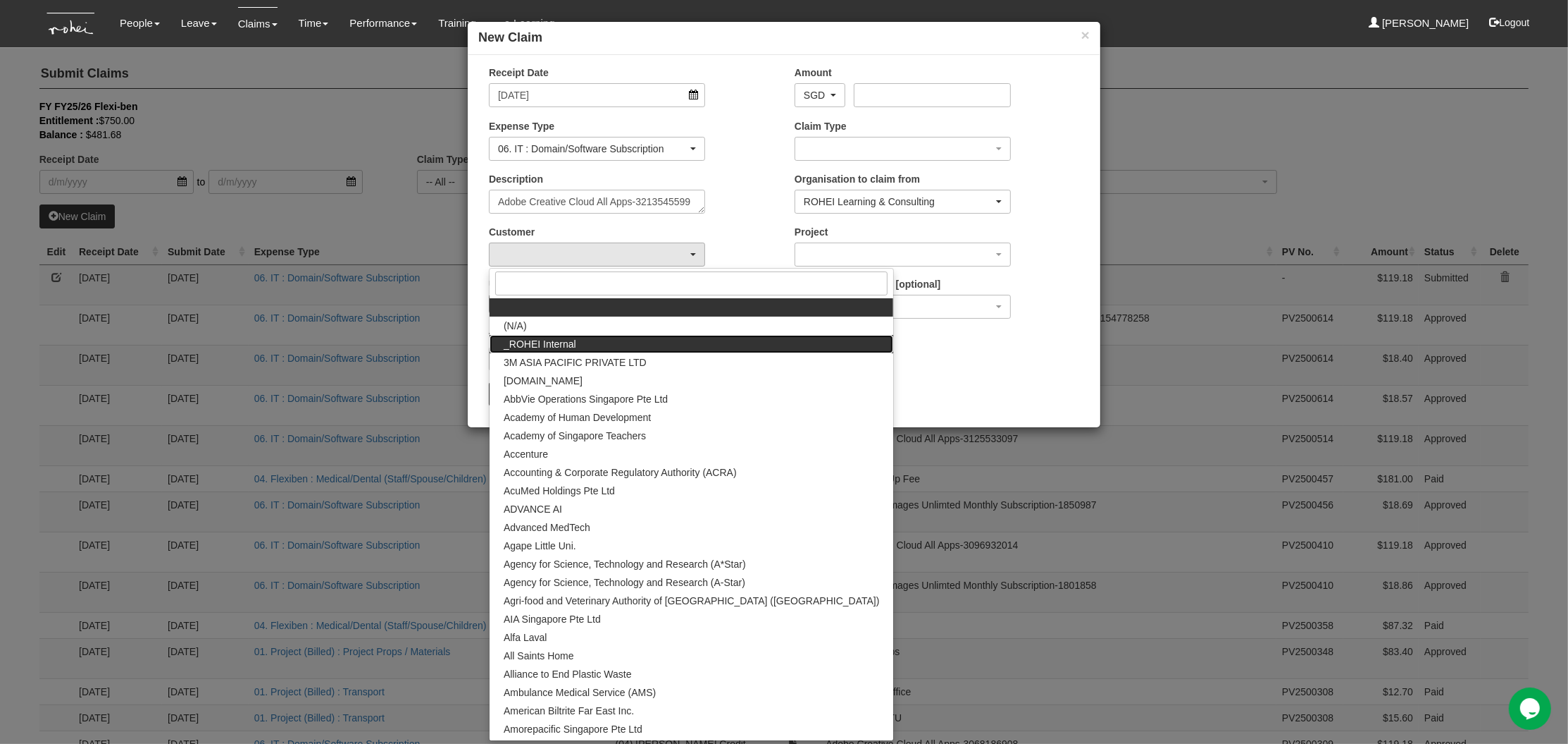
click at [590, 343] on link "_ROHEI Internal" at bounding box center [691, 344] width 404 height 19
select select "397"
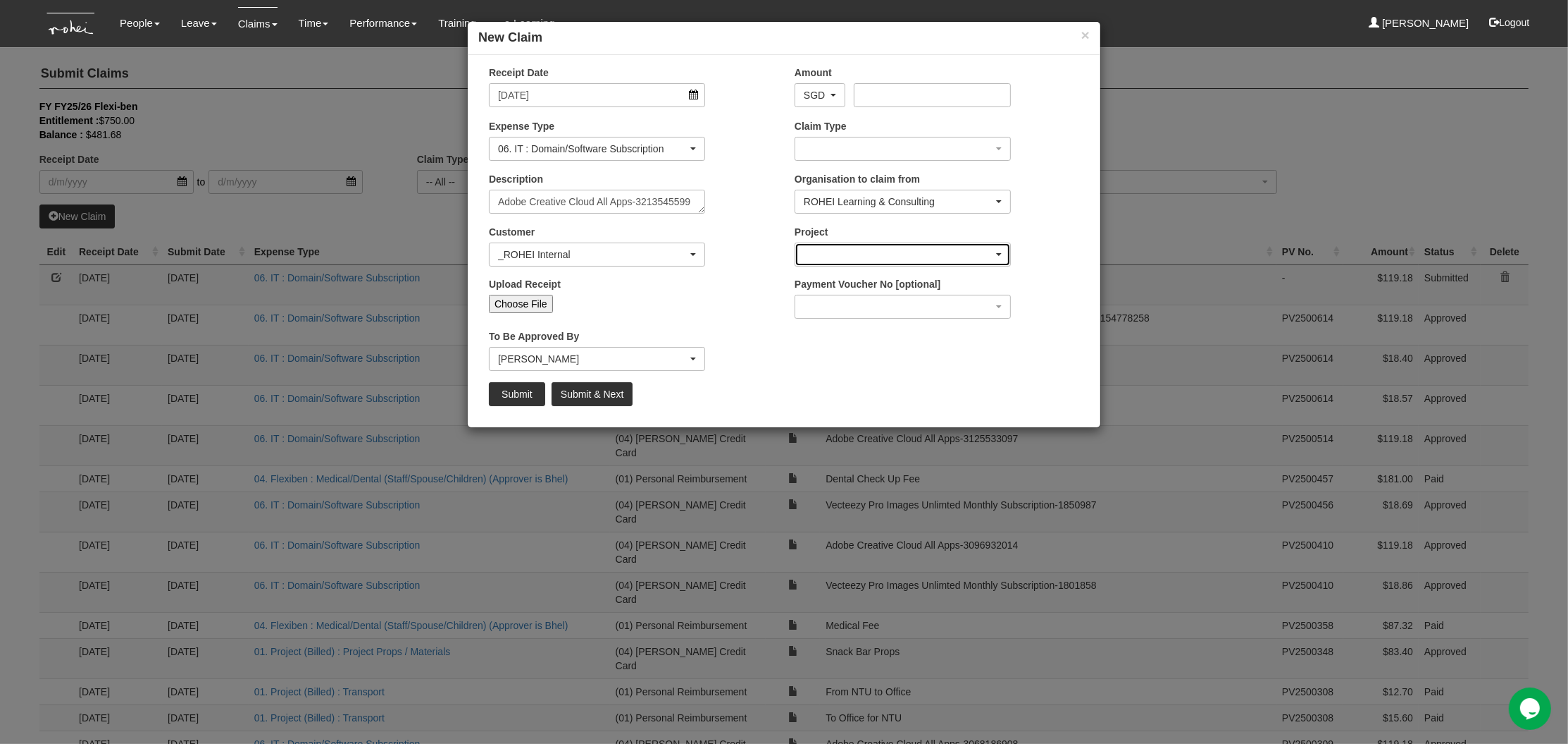
click at [860, 251] on div "button" at bounding box center [902, 255] width 215 height 23
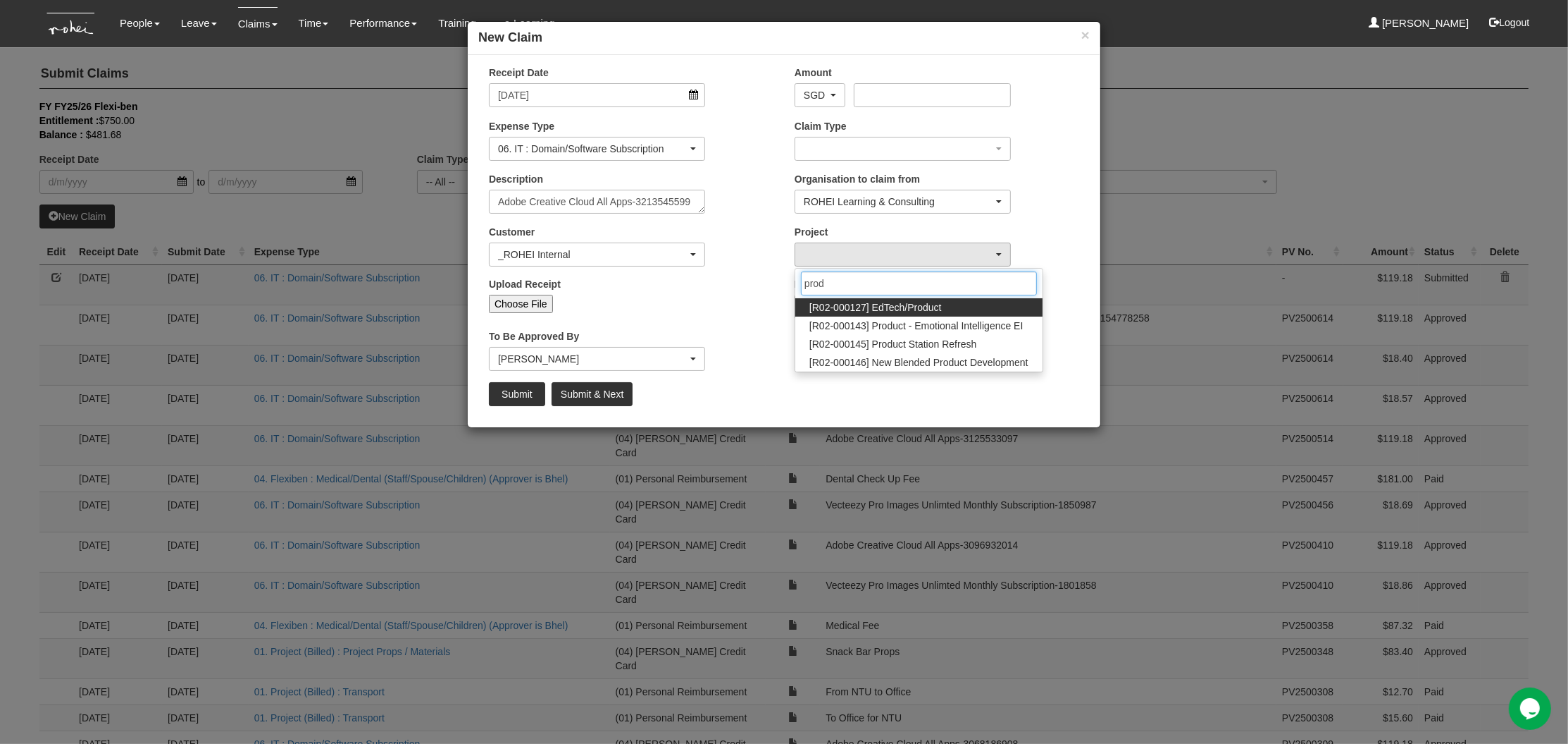
type input "prod"
click at [847, 308] on span "[R02-000127] EdTech/Product" at bounding box center [875, 308] width 132 height 14
select select "1534"
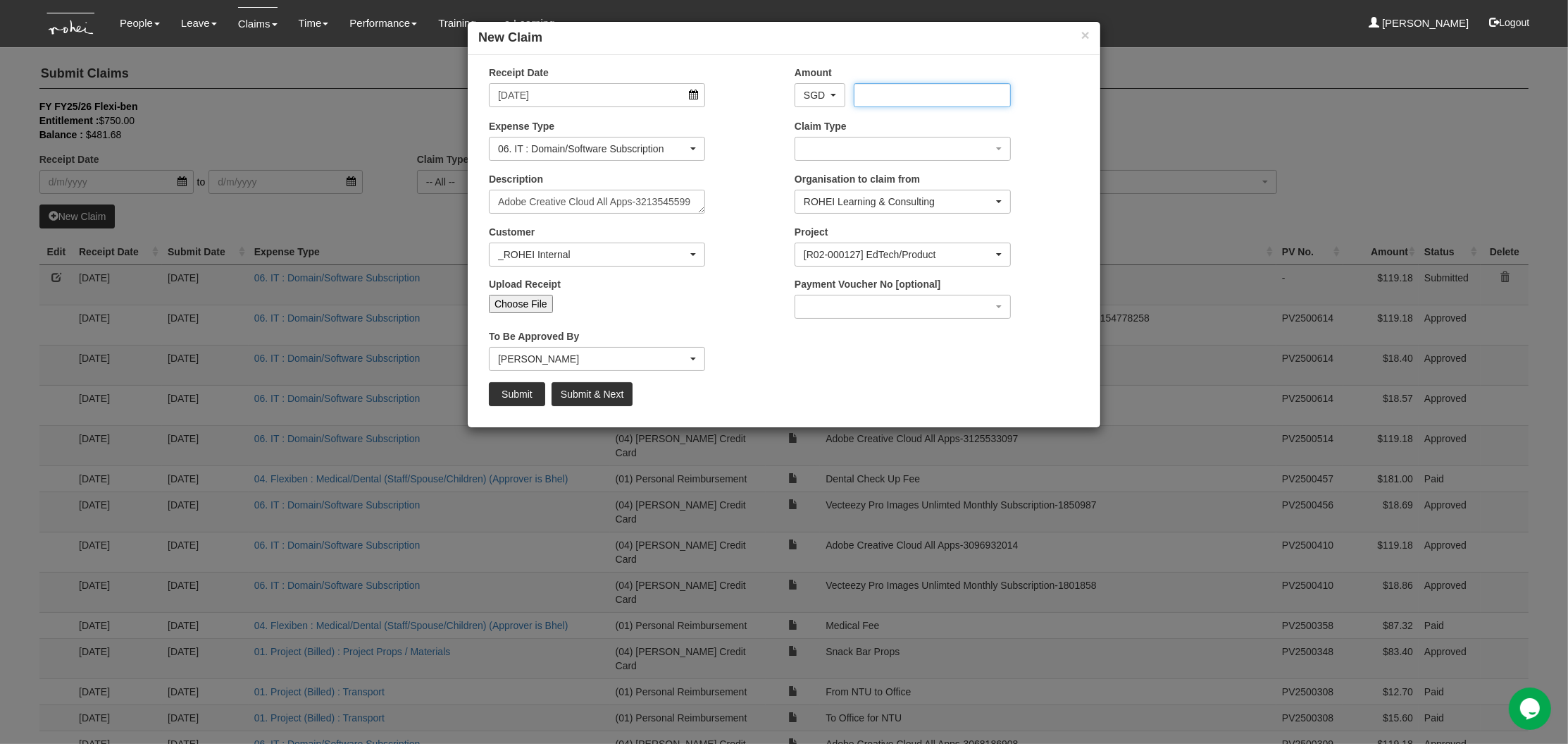
click at [918, 99] on input "Amount" at bounding box center [932, 95] width 157 height 24
type input "119.18"
click at [518, 394] on input "Submit" at bounding box center [517, 394] width 56 height 24
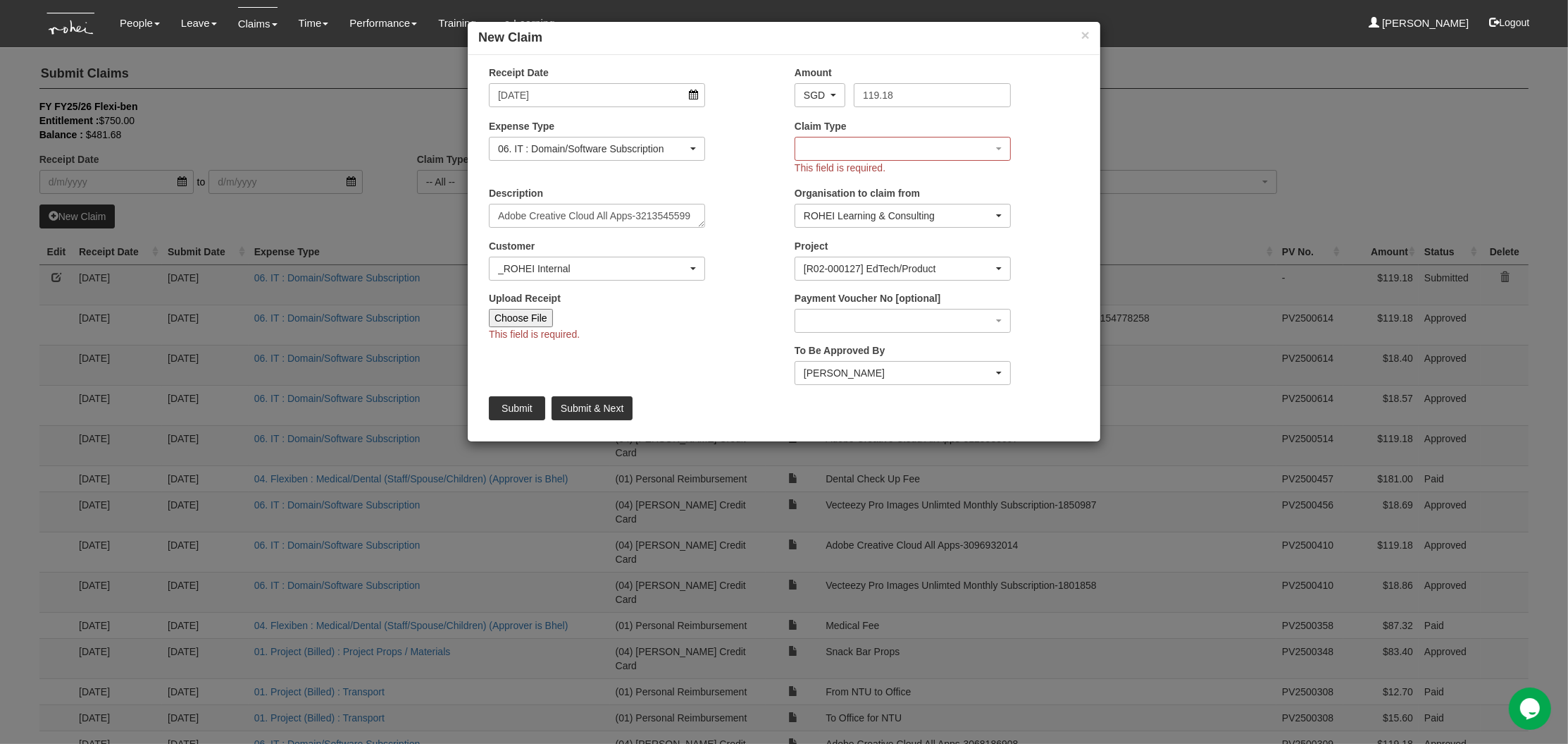
click at [522, 313] on input "Choose File" at bounding box center [521, 318] width 64 height 19
type input "C:\fakepath\Invoice_7211594939_INVOICE (1).pdf"
type input "Choose Another File"
click at [536, 403] on input "Submit" at bounding box center [517, 408] width 56 height 24
click at [884, 145] on div "button" at bounding box center [902, 149] width 215 height 23
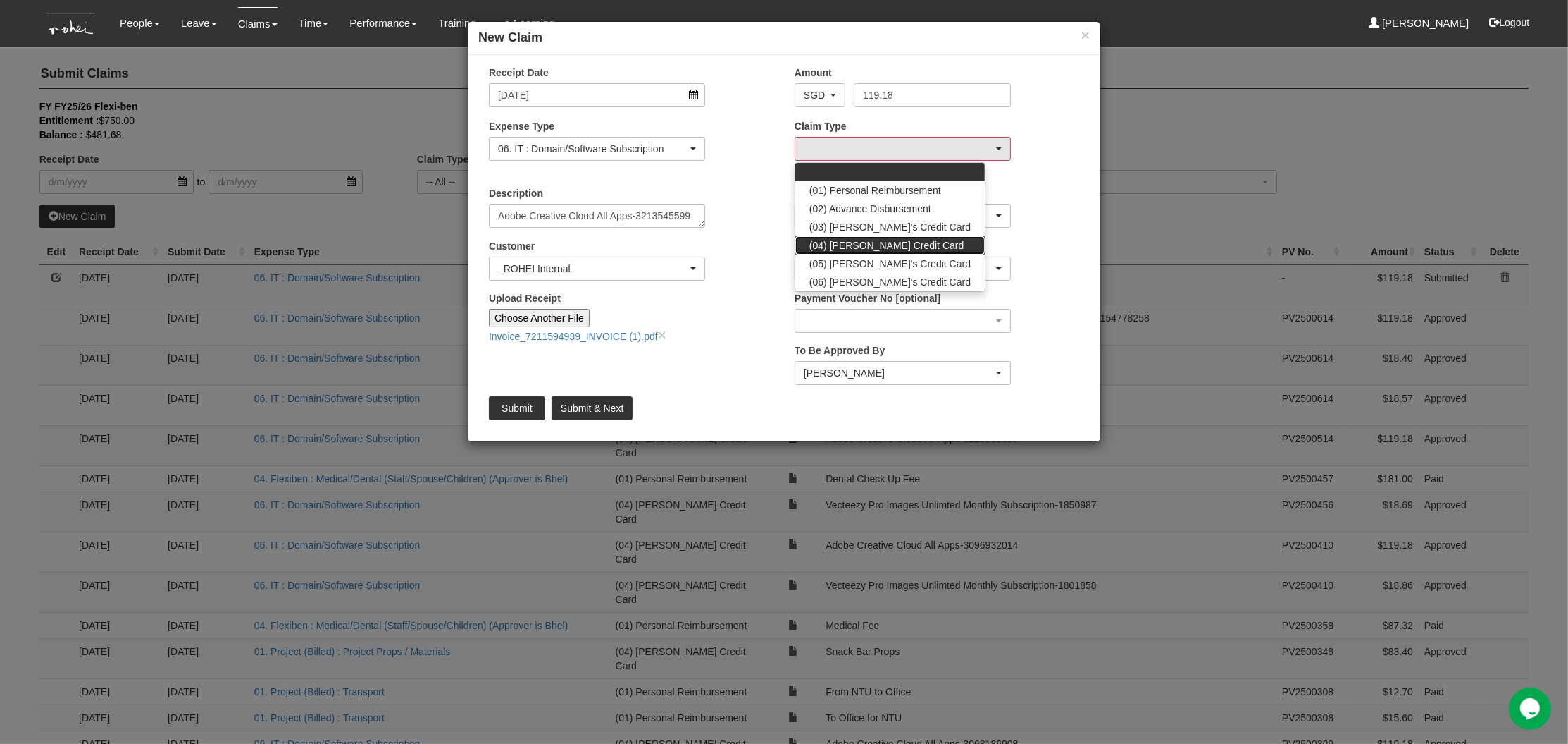
click at [886, 249] on span "(04) Roy's Credit Card" at bounding box center [887, 245] width 154 height 14
select select "16"
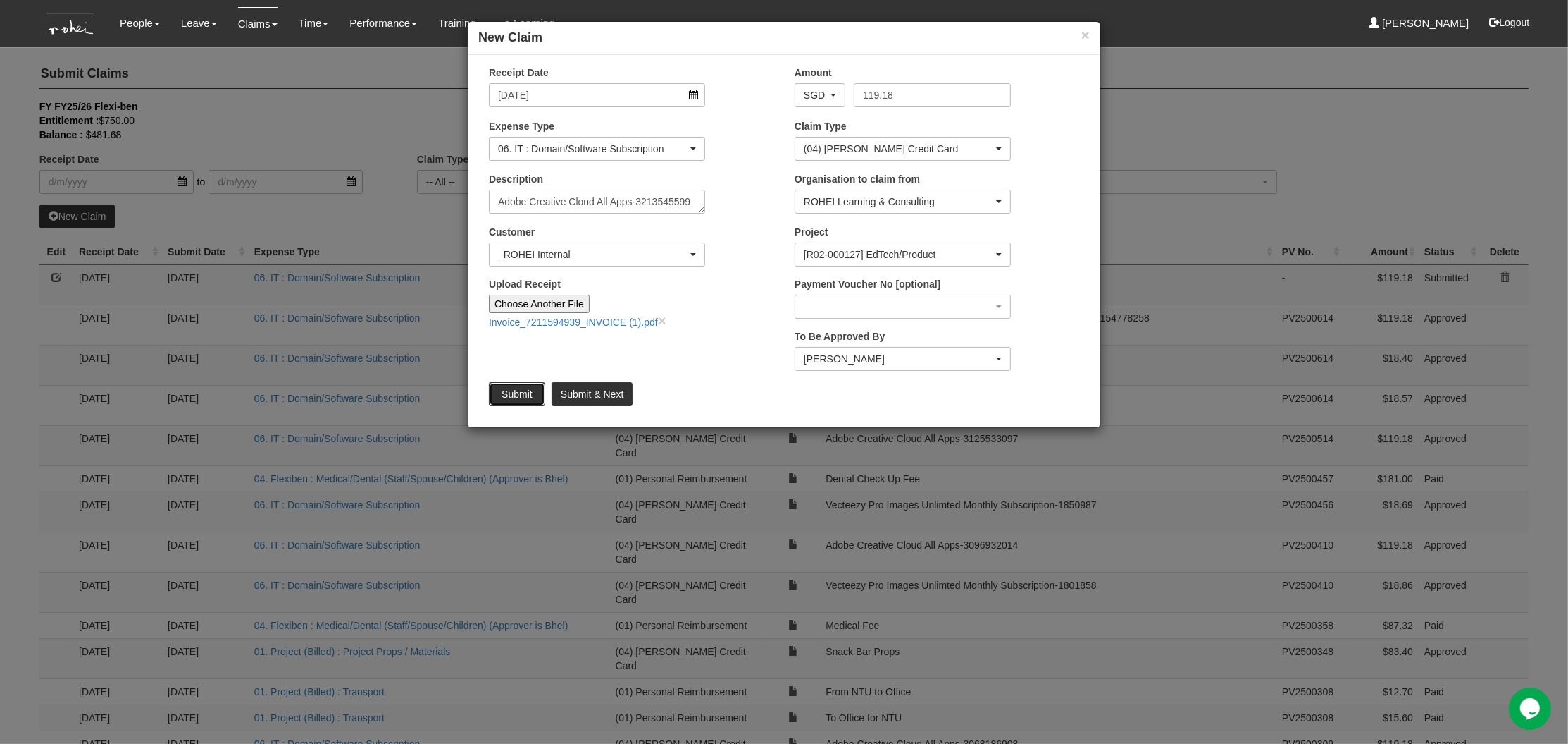
click at [512, 394] on input "Submit" at bounding box center [517, 394] width 56 height 24
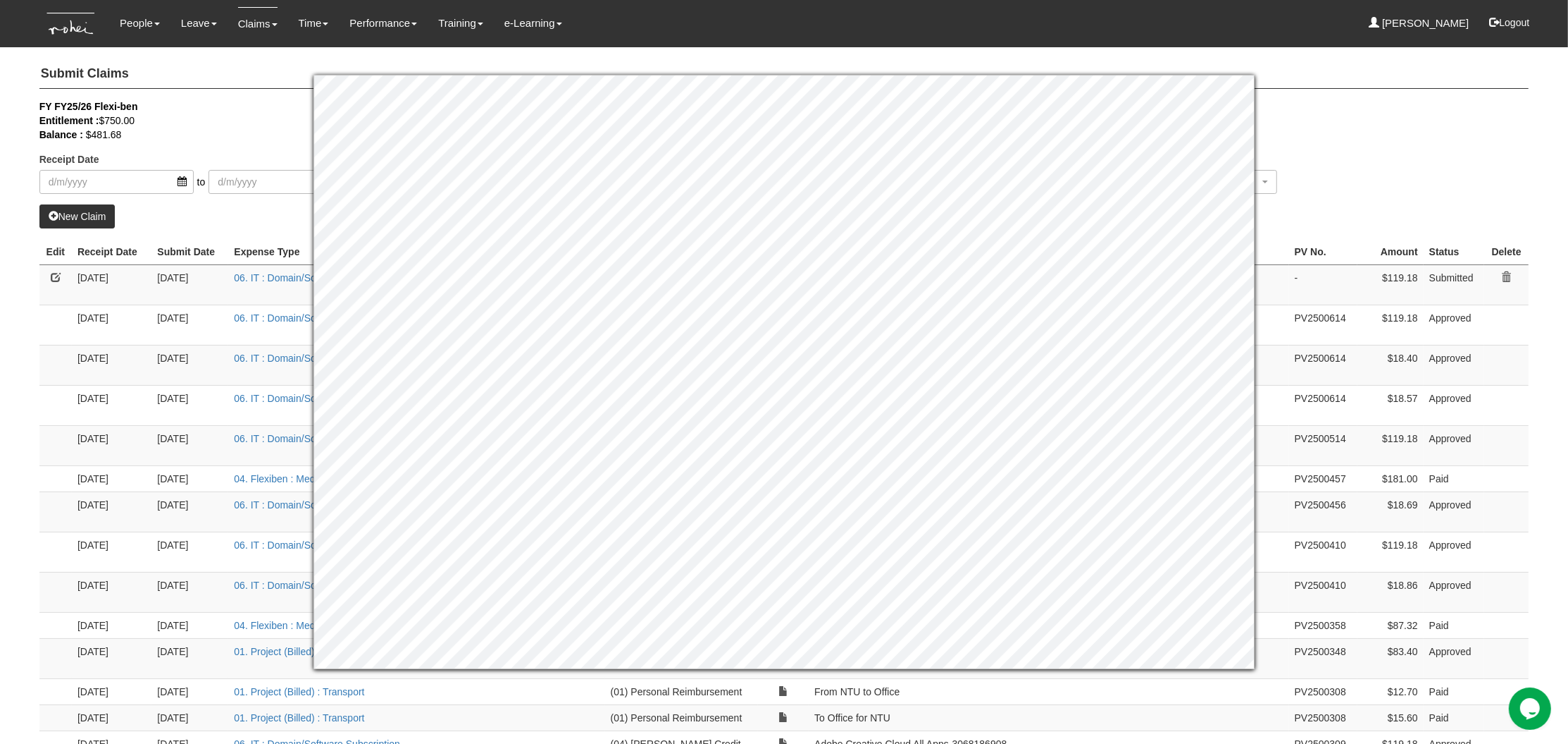
select select "50"
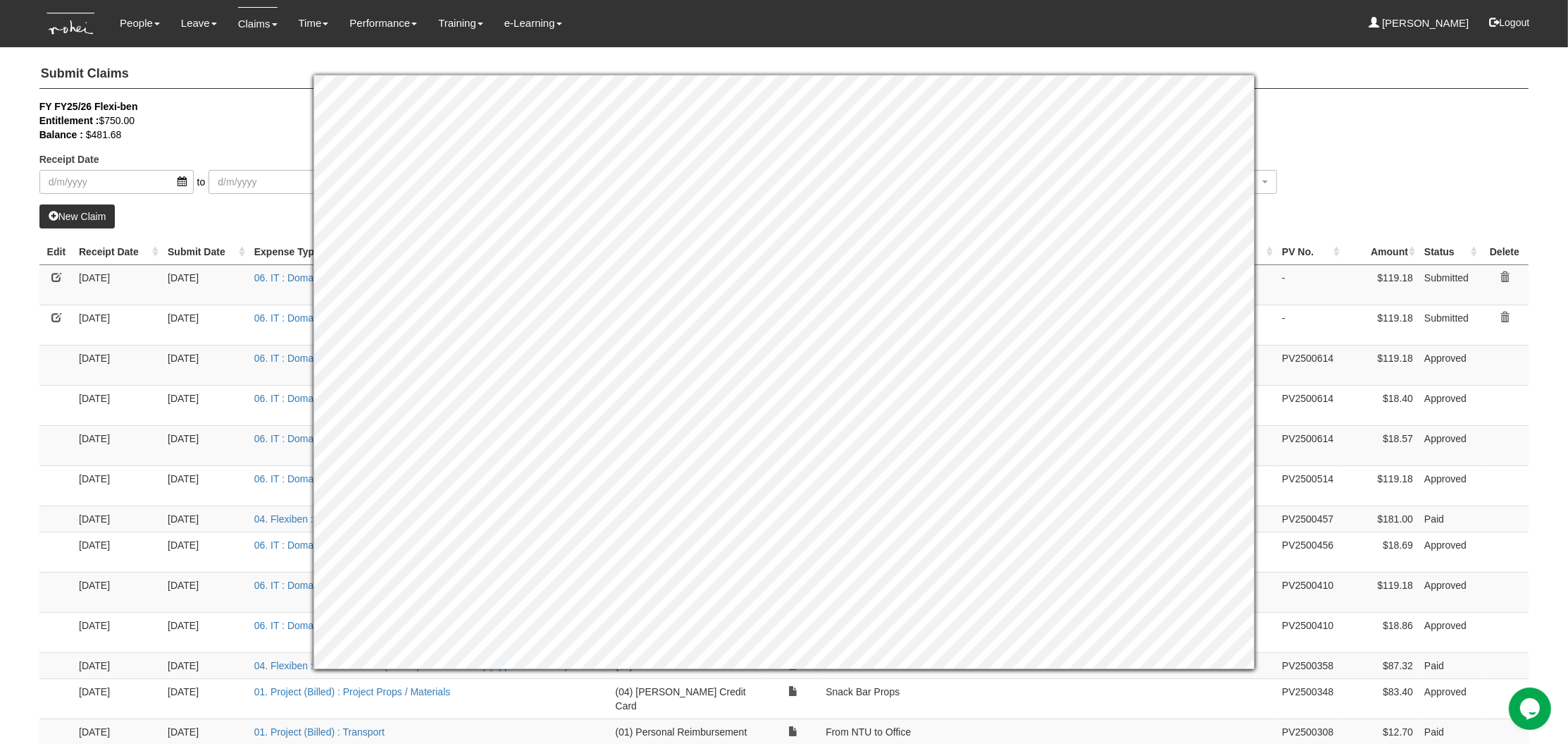
click at [1321, 155] on div "Receipt Date to Claim Type -- All -- (01) Personal Reimbursement (02) Advance D…" at bounding box center [784, 152] width 1512 height 105
click at [1359, 137] on div "Balance : $481.68" at bounding box center [774, 134] width 1469 height 14
click at [1394, 129] on div "Balance : $481.68" at bounding box center [774, 134] width 1469 height 14
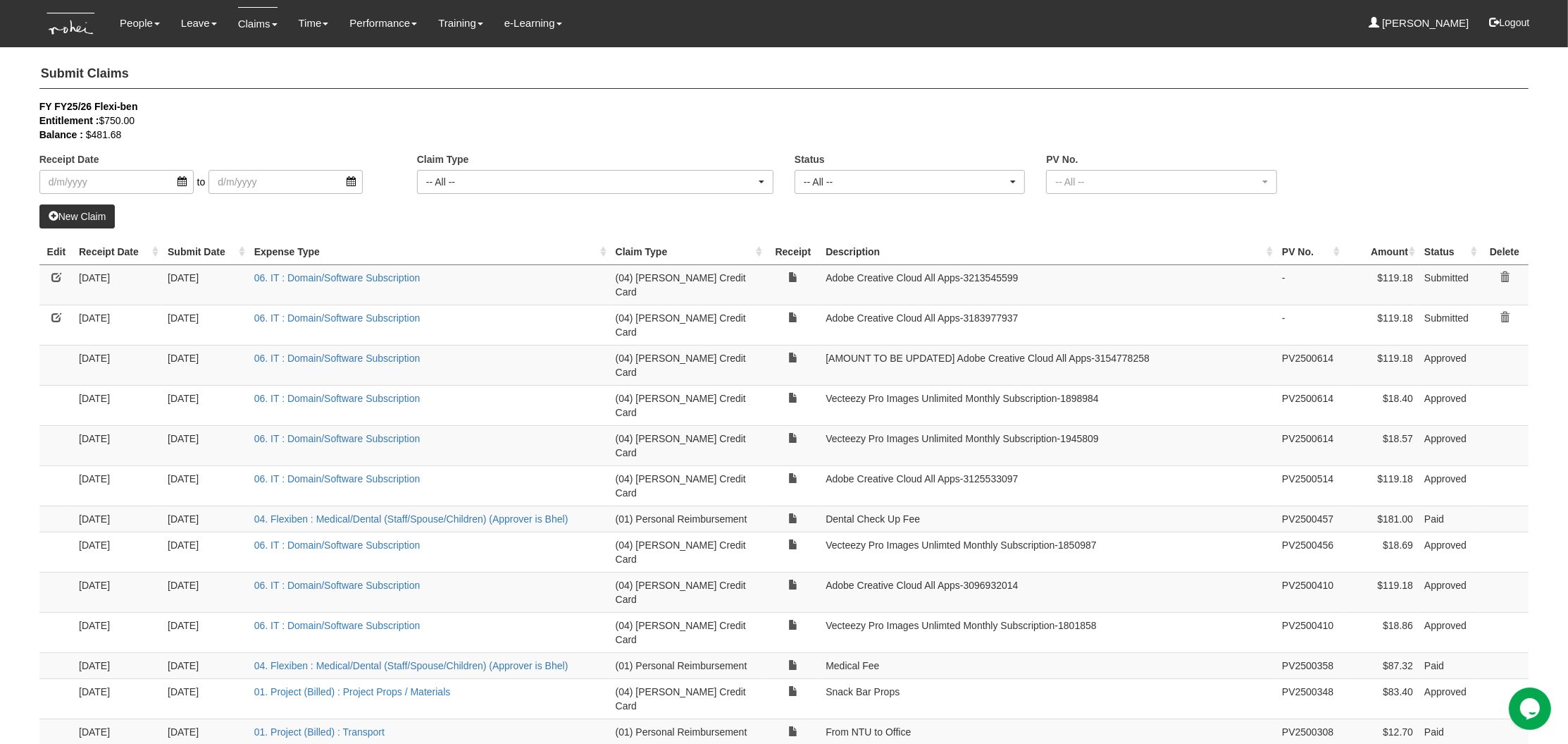
click at [79, 220] on link "New Claim" at bounding box center [77, 217] width 76 height 24
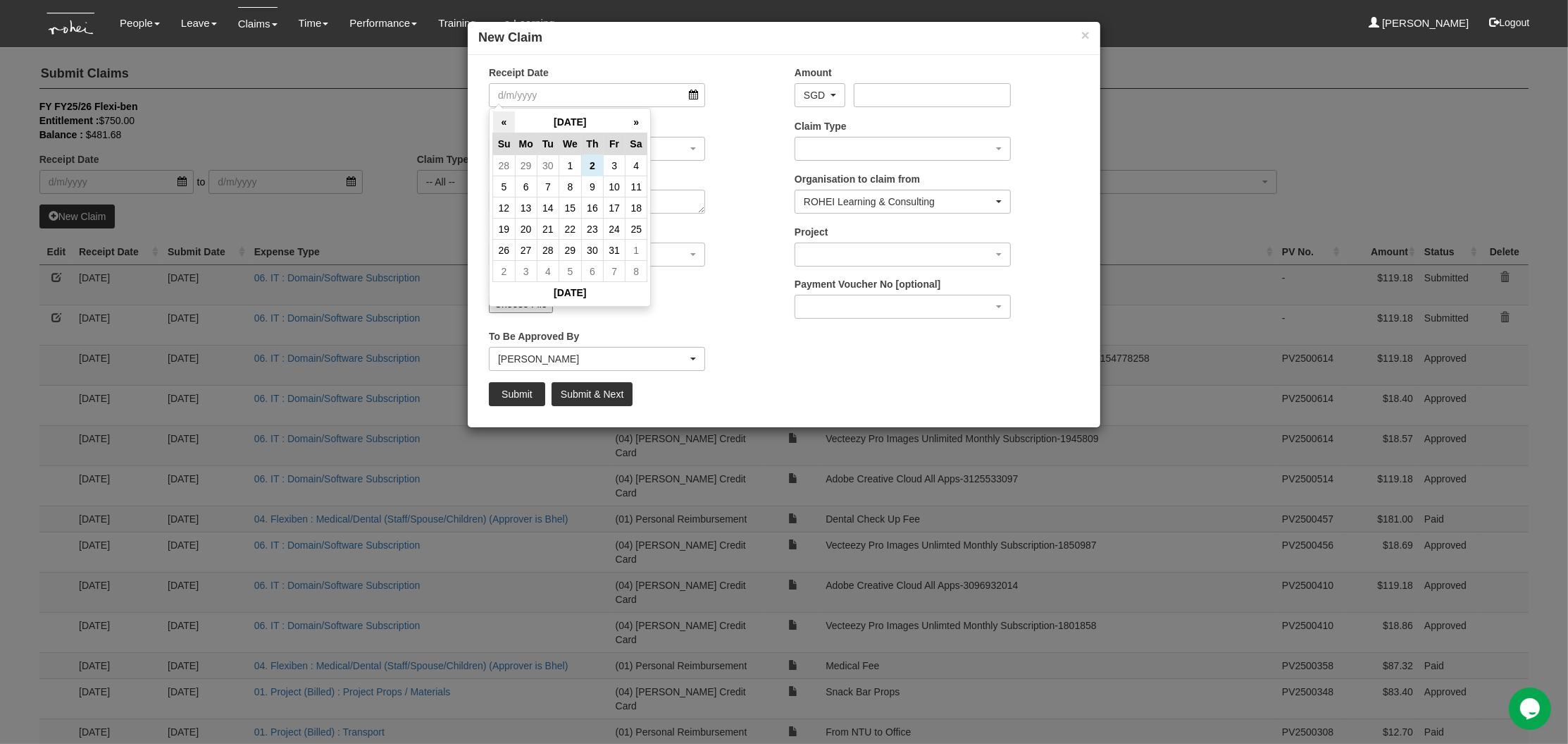
click at [511, 117] on th "«" at bounding box center [504, 122] width 22 height 22
click at [506, 124] on th "«" at bounding box center [504, 123] width 22 height 22
click at [633, 248] on td "30" at bounding box center [636, 251] width 22 height 21
type input "30/8/2025"
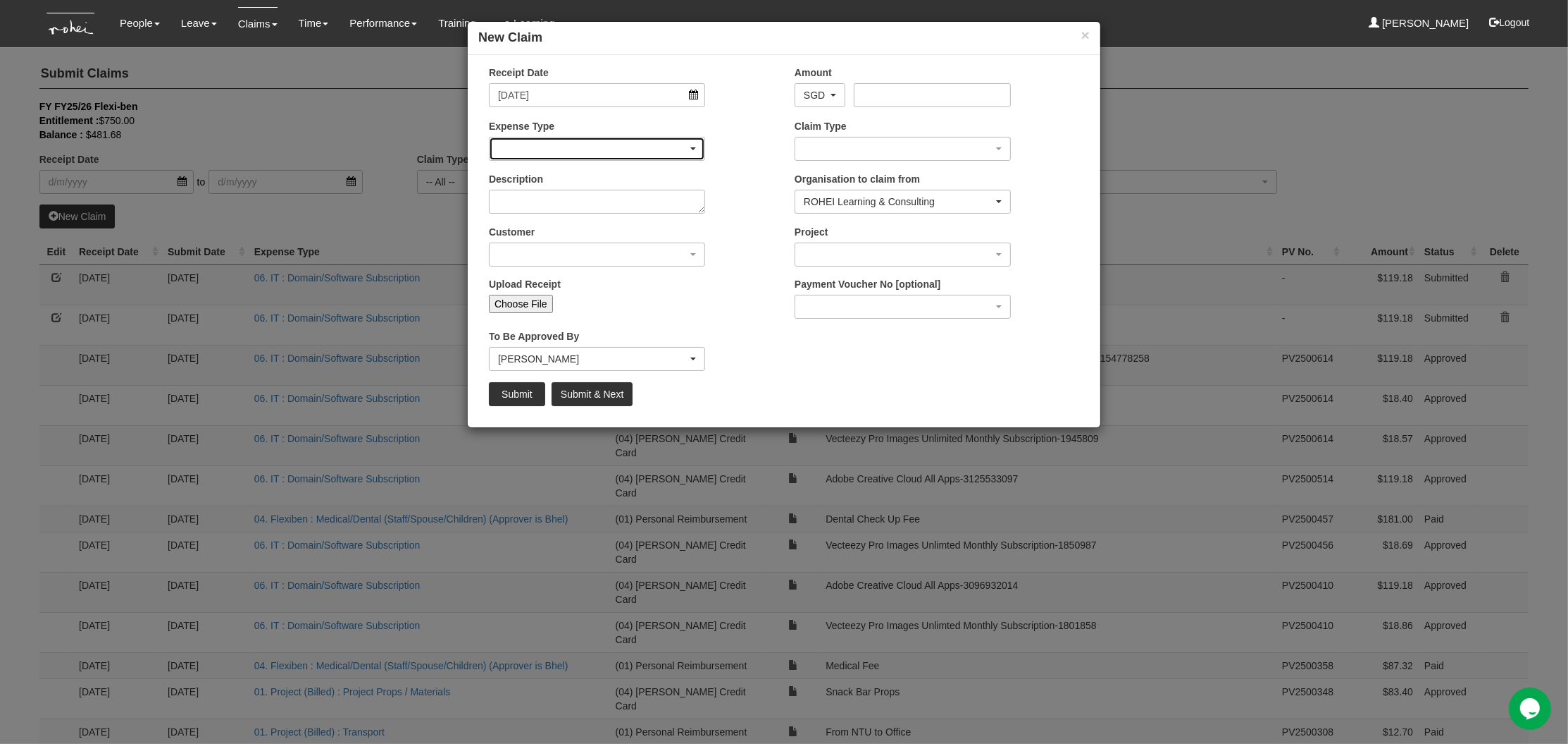
click at [670, 150] on div "button" at bounding box center [597, 149] width 215 height 23
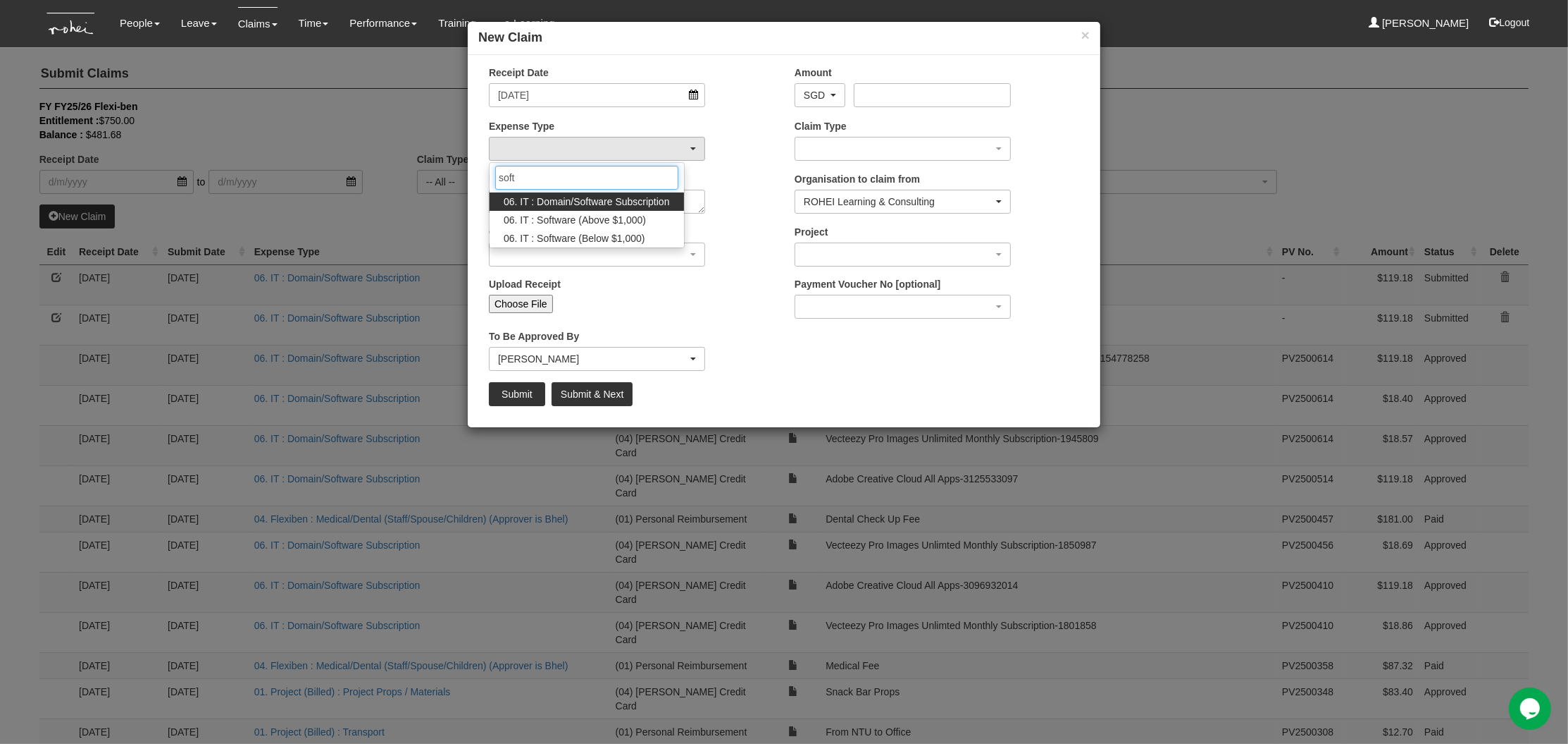
type input "soft"
click at [632, 202] on span "06. IT : Domain/Software Subscription" at bounding box center [587, 202] width 167 height 14
select select "180"
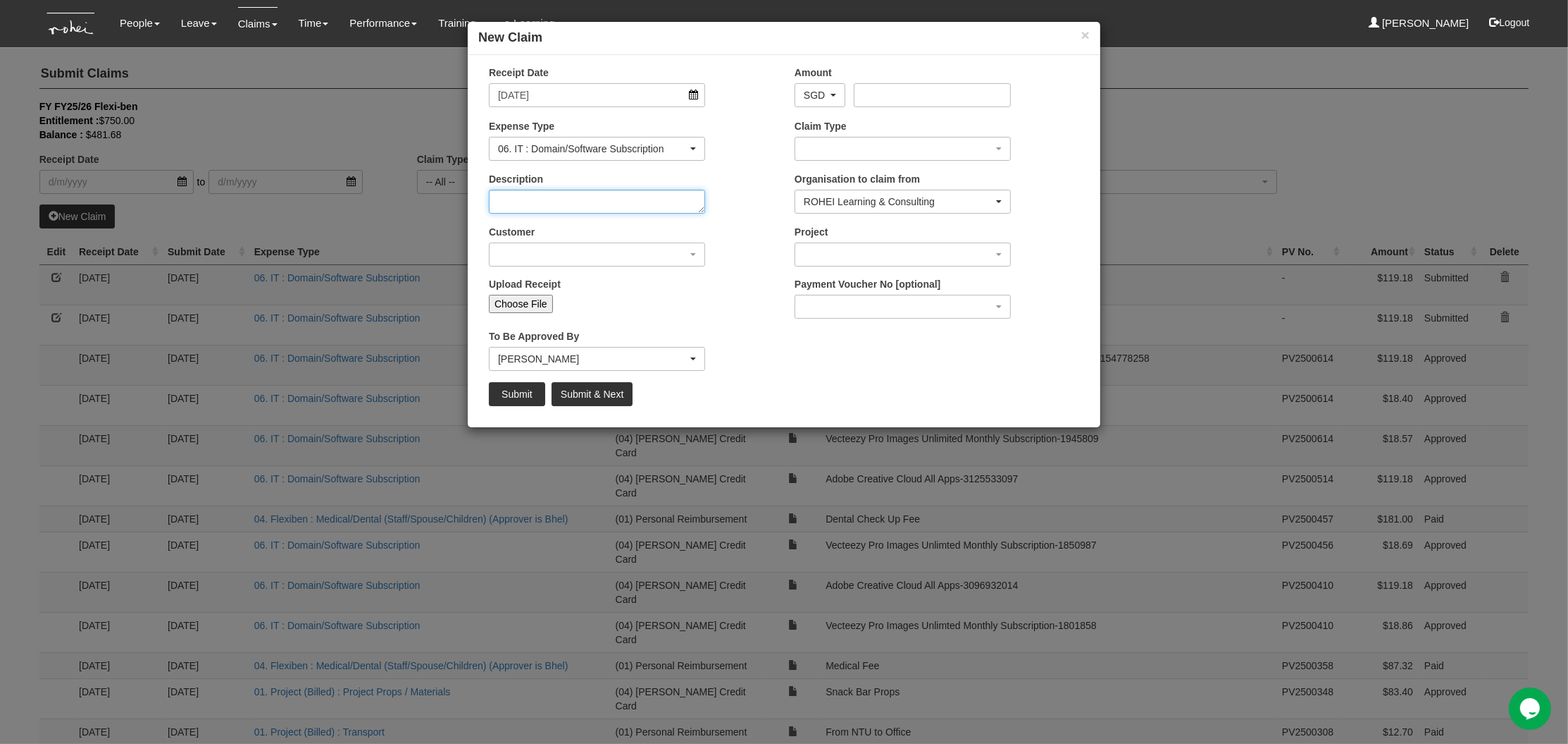
click at [620, 206] on textarea "Description" at bounding box center [597, 202] width 217 height 24
type textarea "C"
click at [825, 460] on div "× New Claim Receipt Date 30/8/2025 Amount AED AFN ALL AMD ANG AOA ARS AUD AWG A…" at bounding box center [784, 372] width 1568 height 744
click at [631, 195] on textarea "Description" at bounding box center [597, 202] width 217 height 24
type textarea "Vecte"
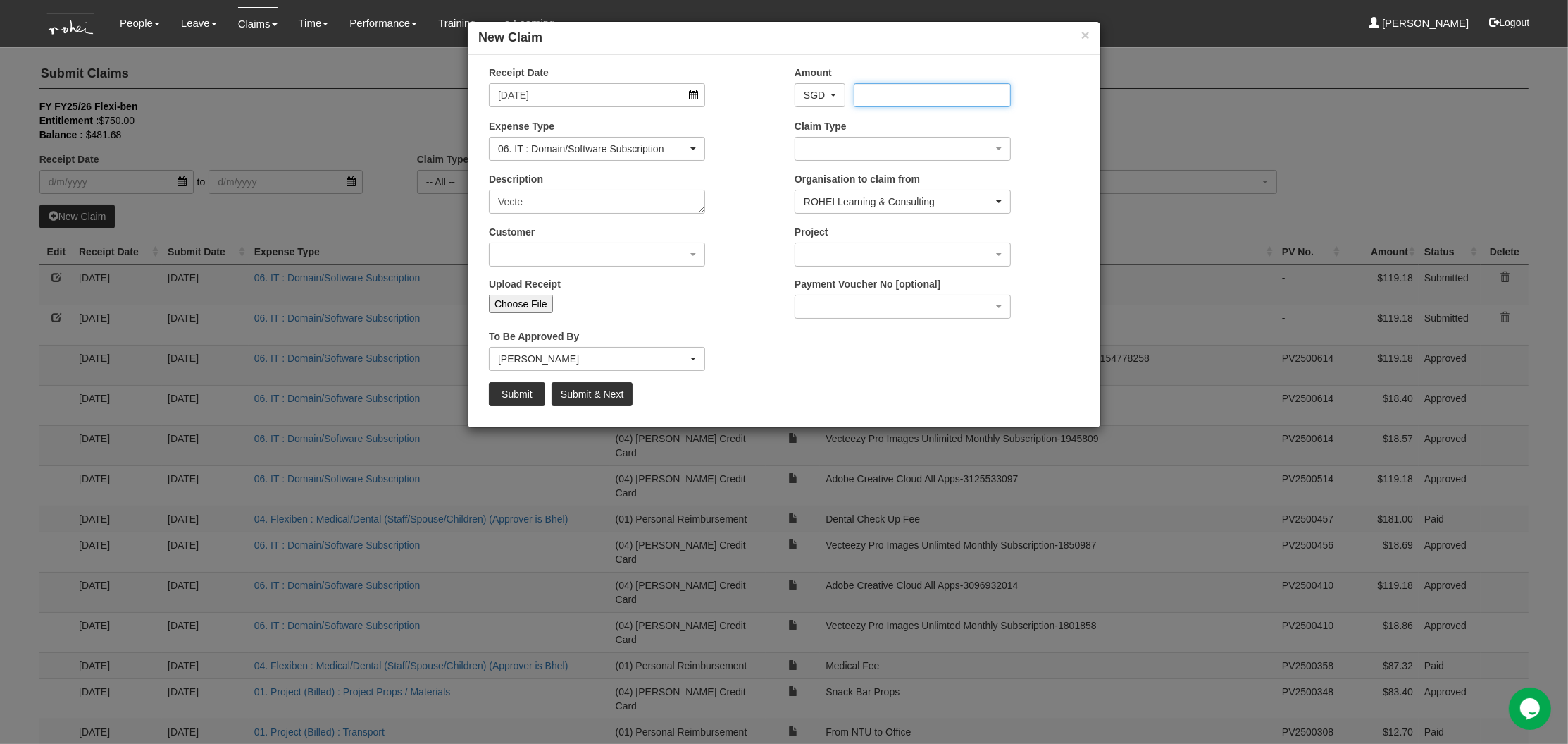
click at [882, 100] on input "Amount" at bounding box center [932, 95] width 157 height 24
click at [528, 394] on input "Submit" at bounding box center [517, 394] width 56 height 24
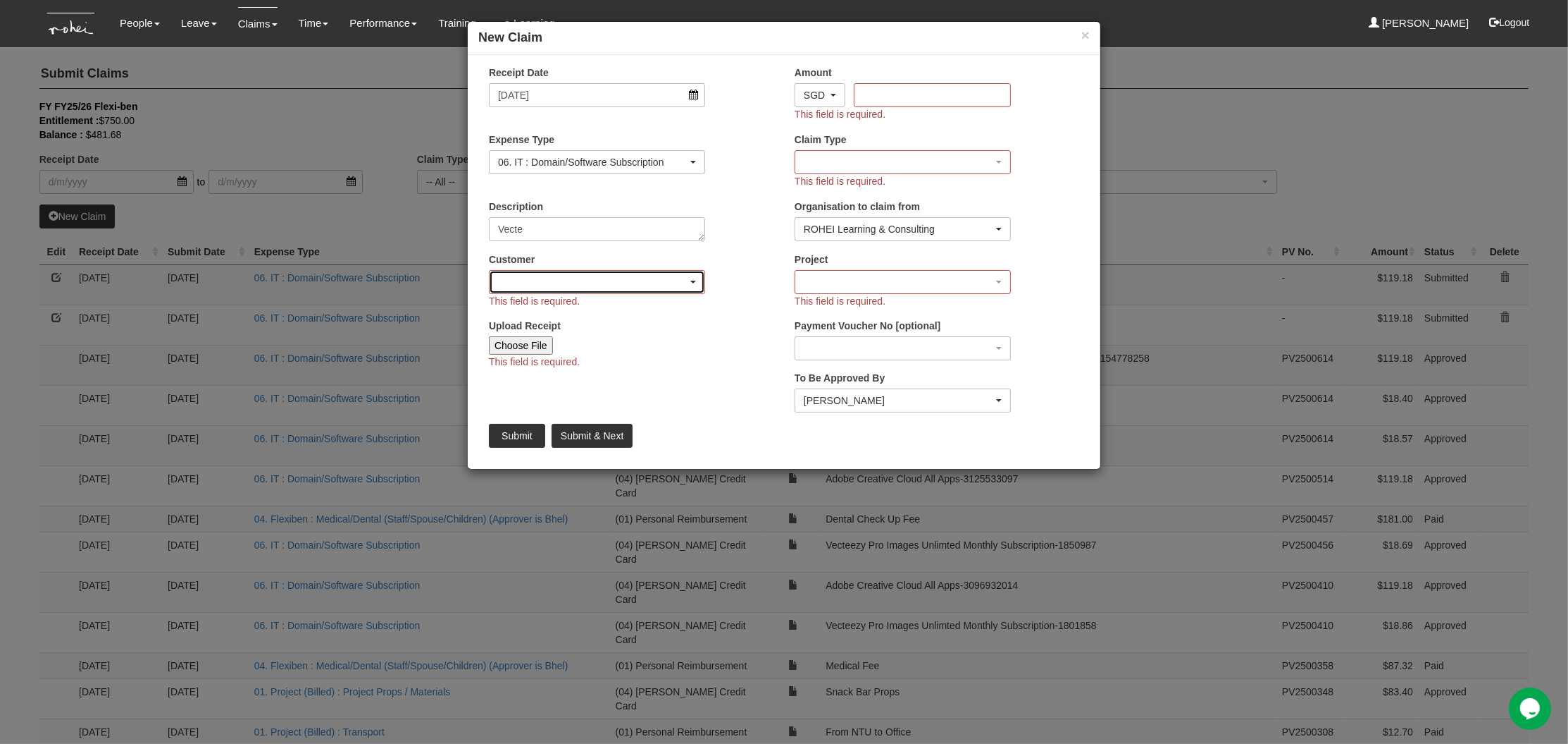
click at [566, 290] on div "button" at bounding box center [597, 282] width 215 height 23
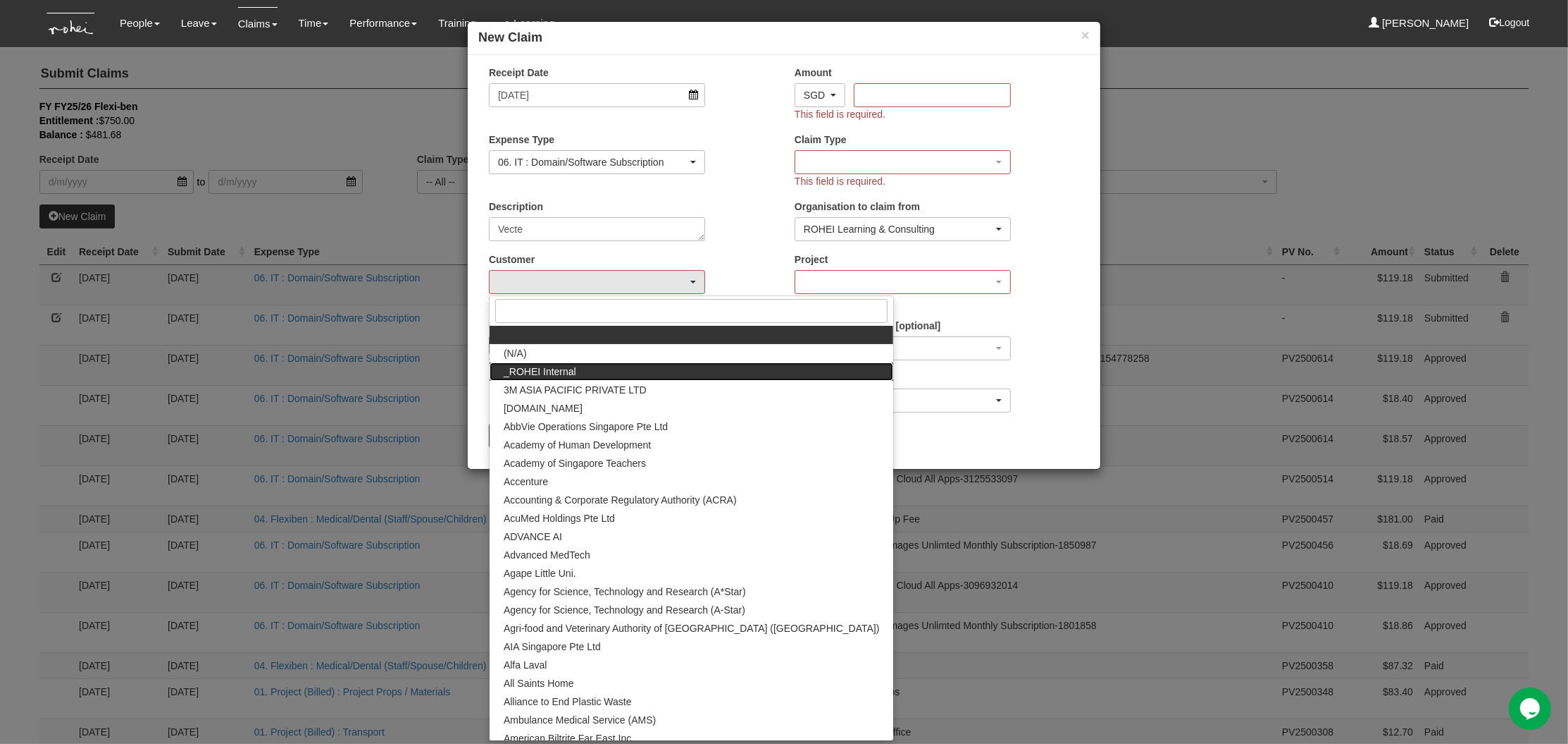
click at [575, 376] on span "_ROHEI Internal" at bounding box center [540, 371] width 72 height 14
select select "397"
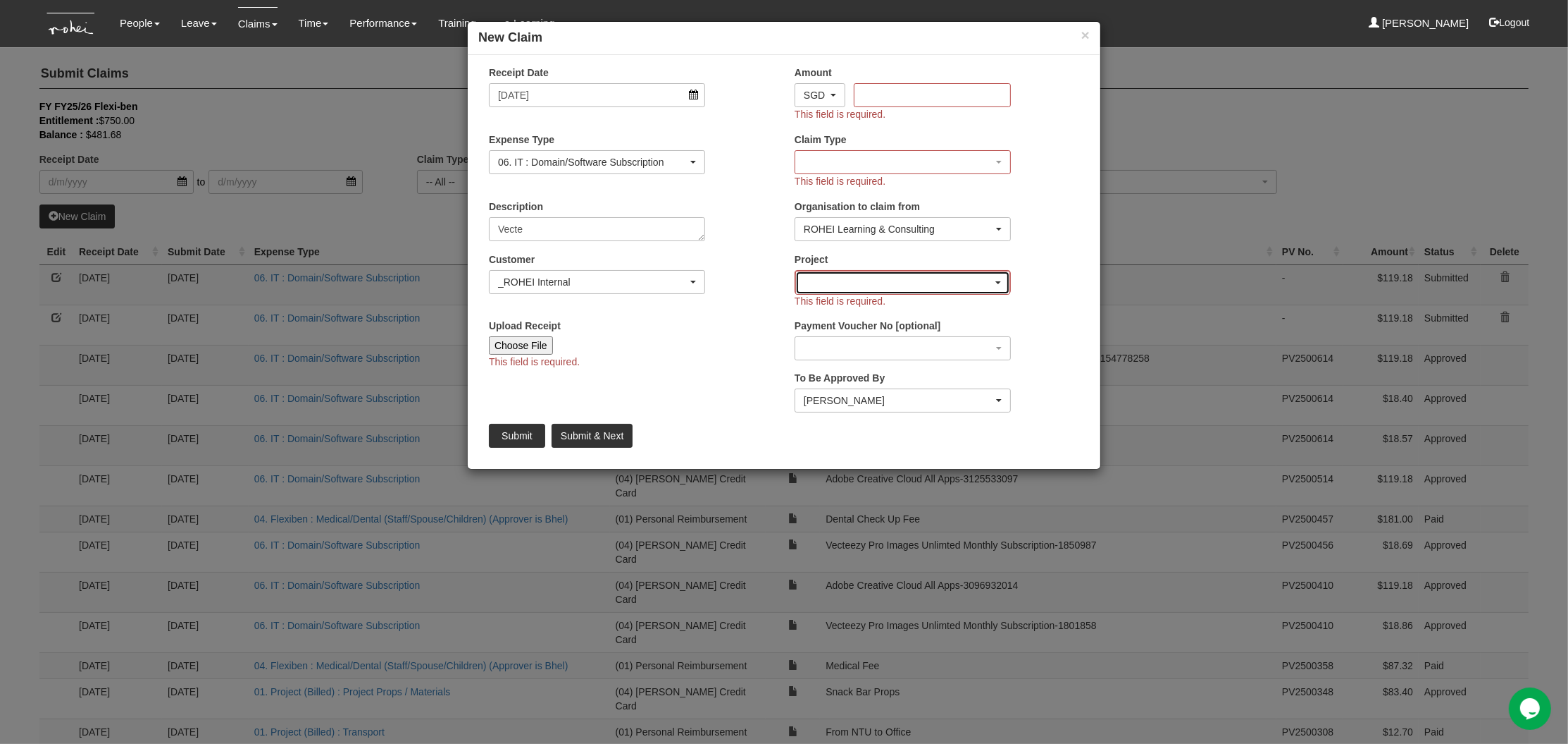
click at [837, 283] on div "button" at bounding box center [902, 283] width 214 height 23
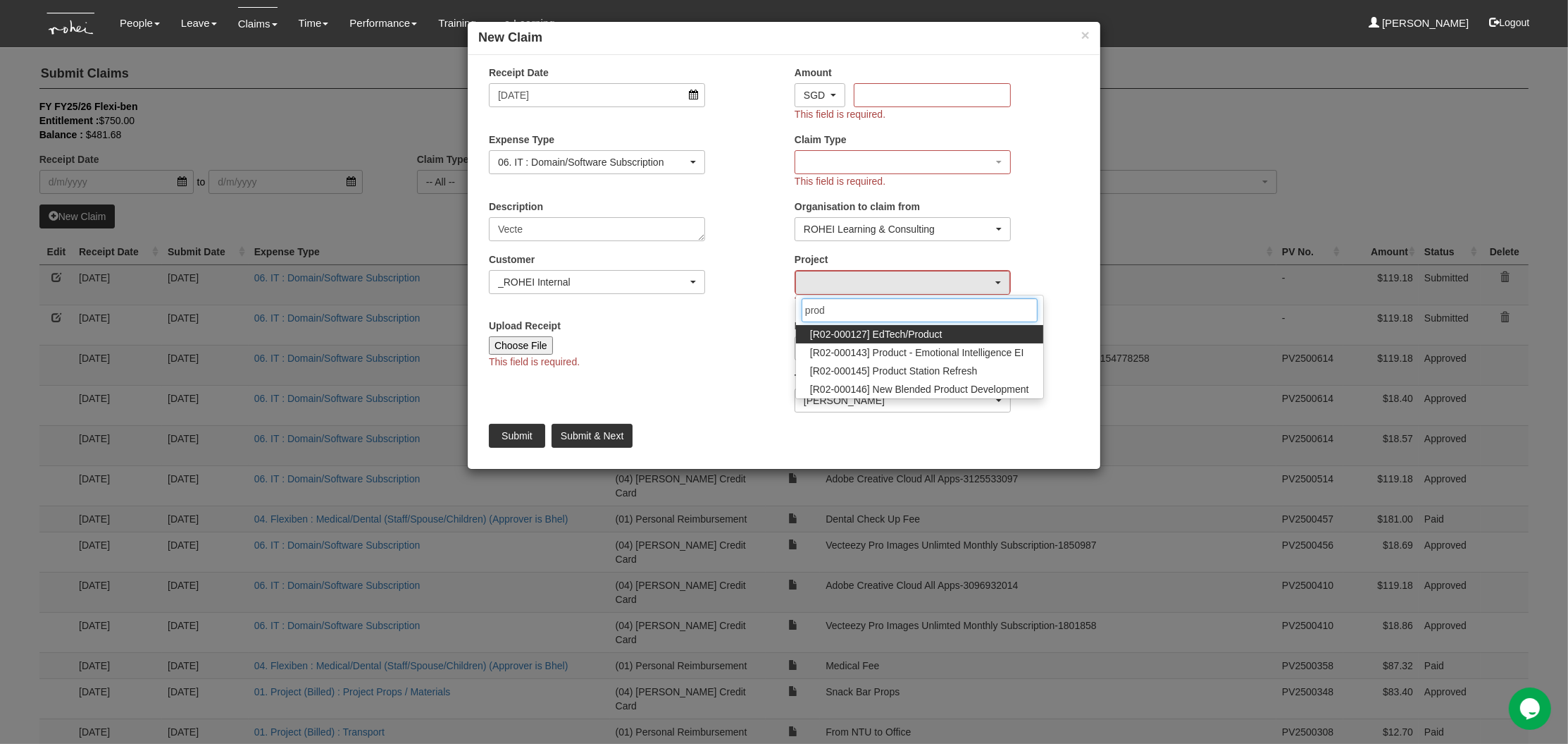
type input "prod"
click at [903, 336] on span "[R02-000127] EdTech/Product" at bounding box center [876, 334] width 132 height 14
select select "1534"
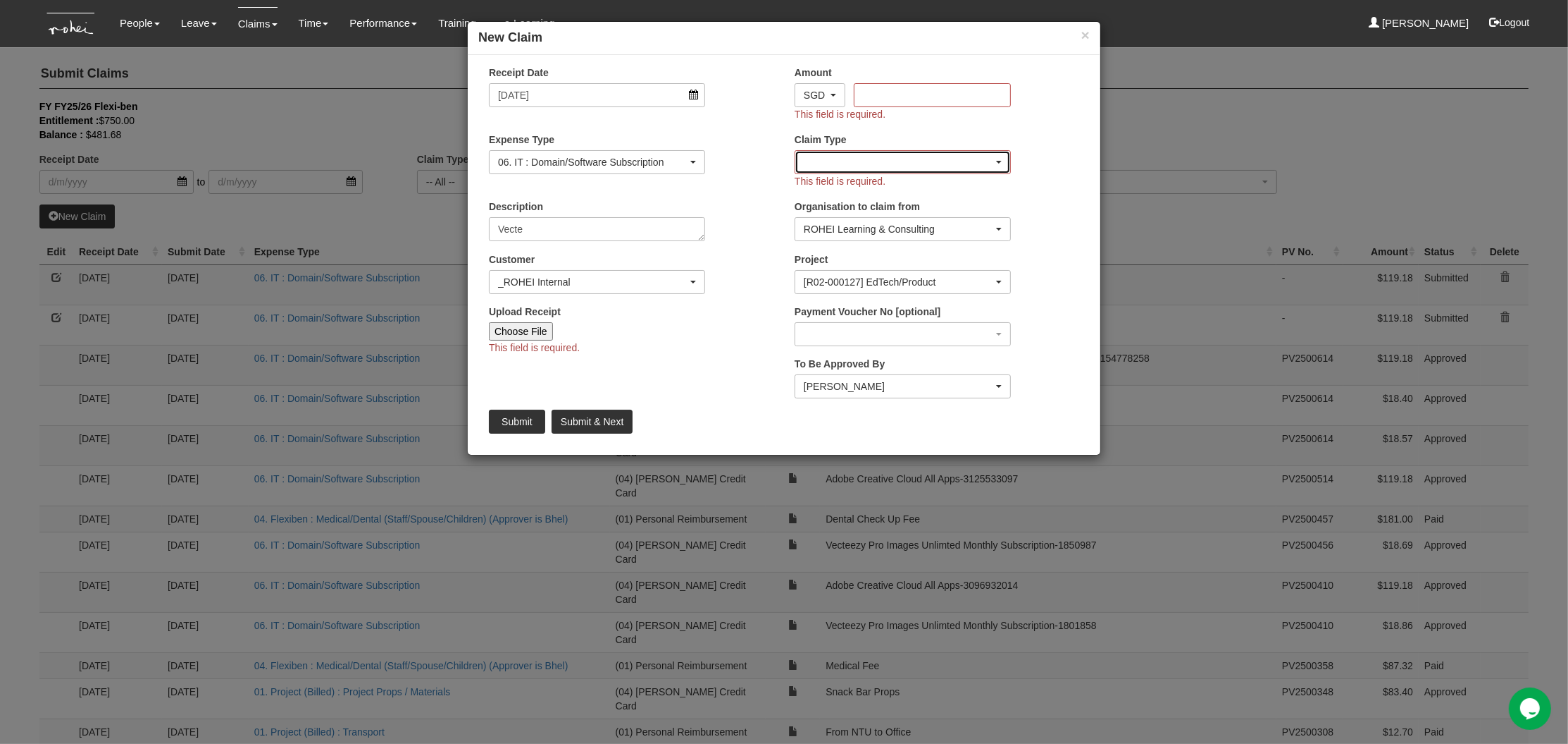
click at [864, 166] on div "button" at bounding box center [902, 162] width 215 height 23
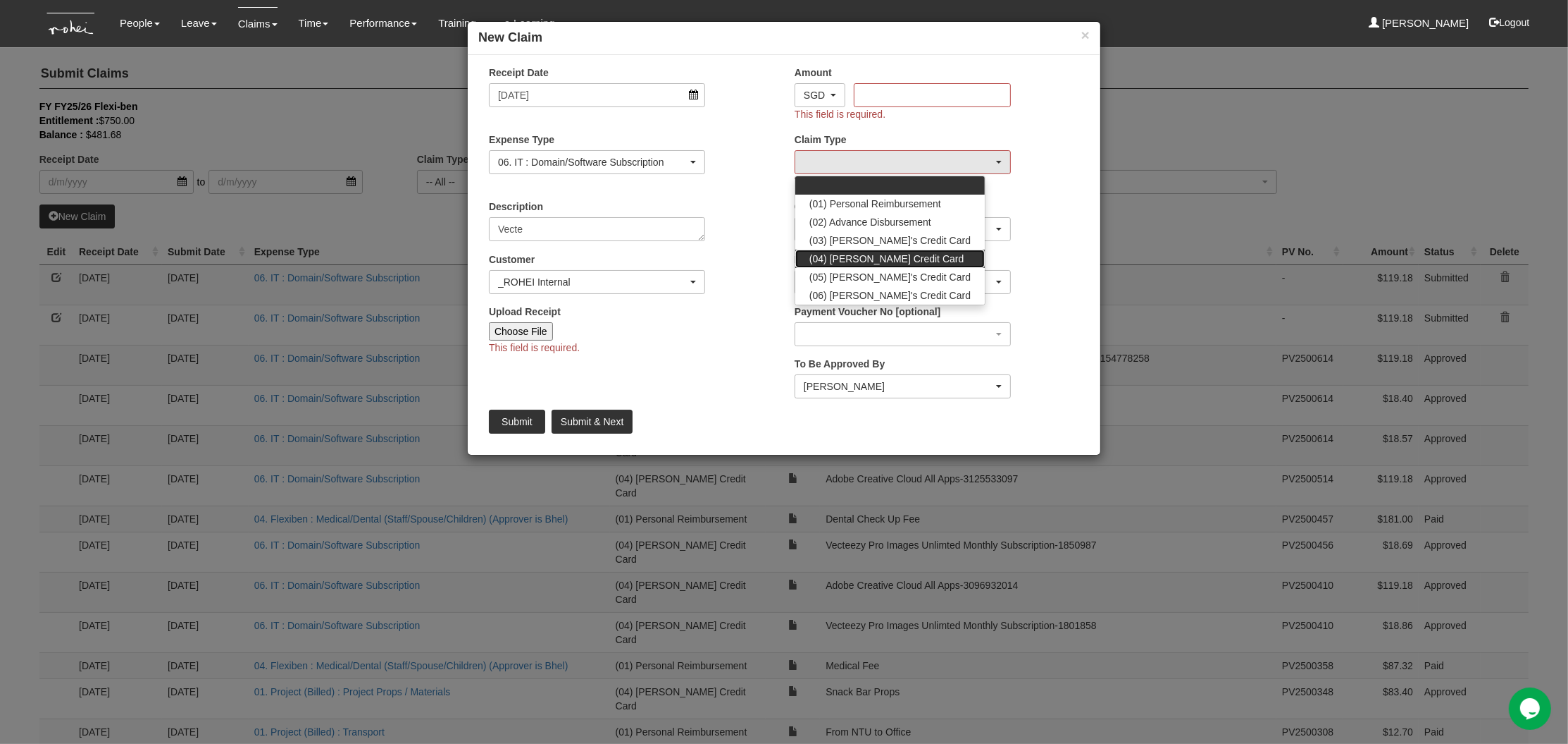
click at [882, 263] on span "(04) Roy's Credit Card" at bounding box center [887, 259] width 154 height 14
select select "16"
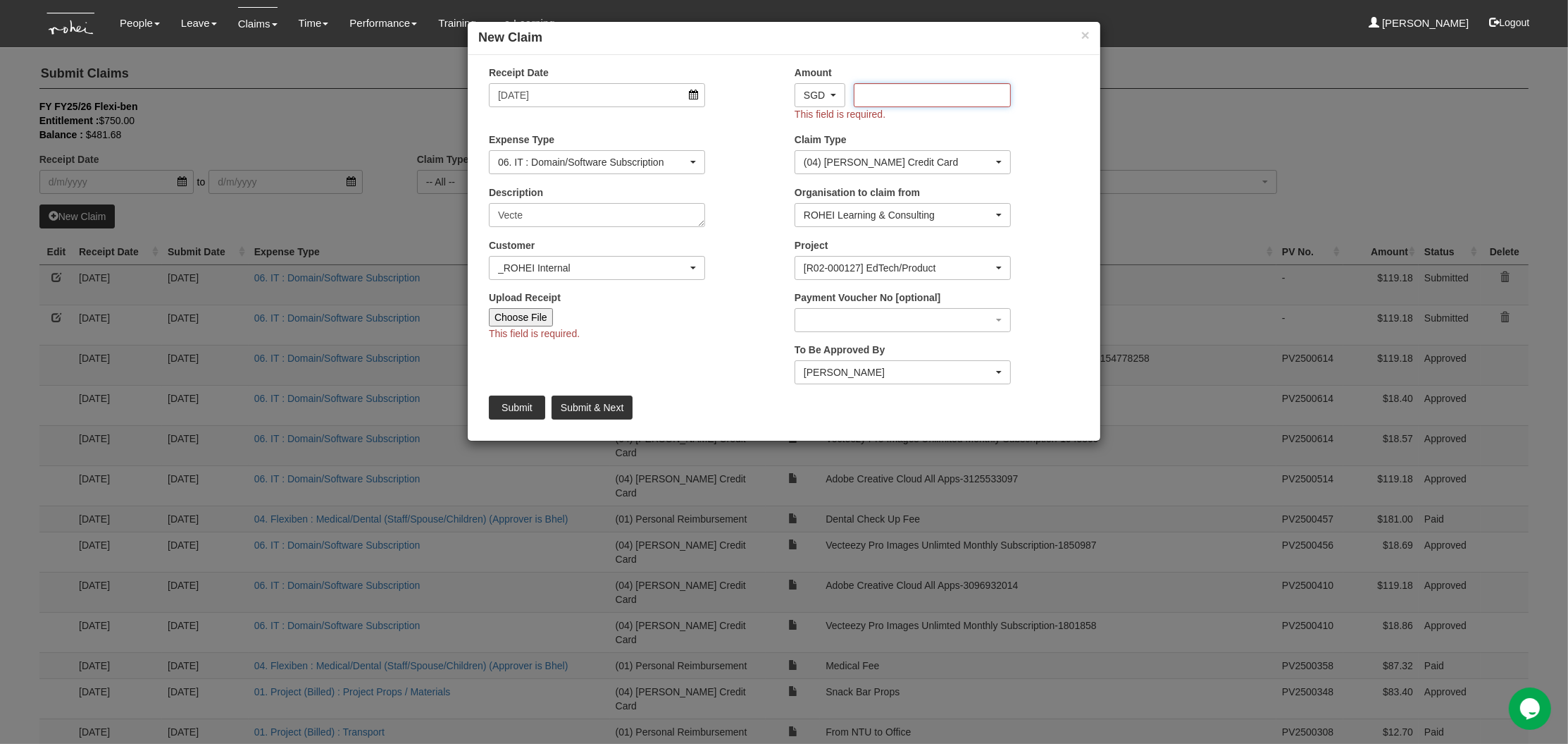
click at [898, 102] on input "Amount" at bounding box center [932, 95] width 157 height 24
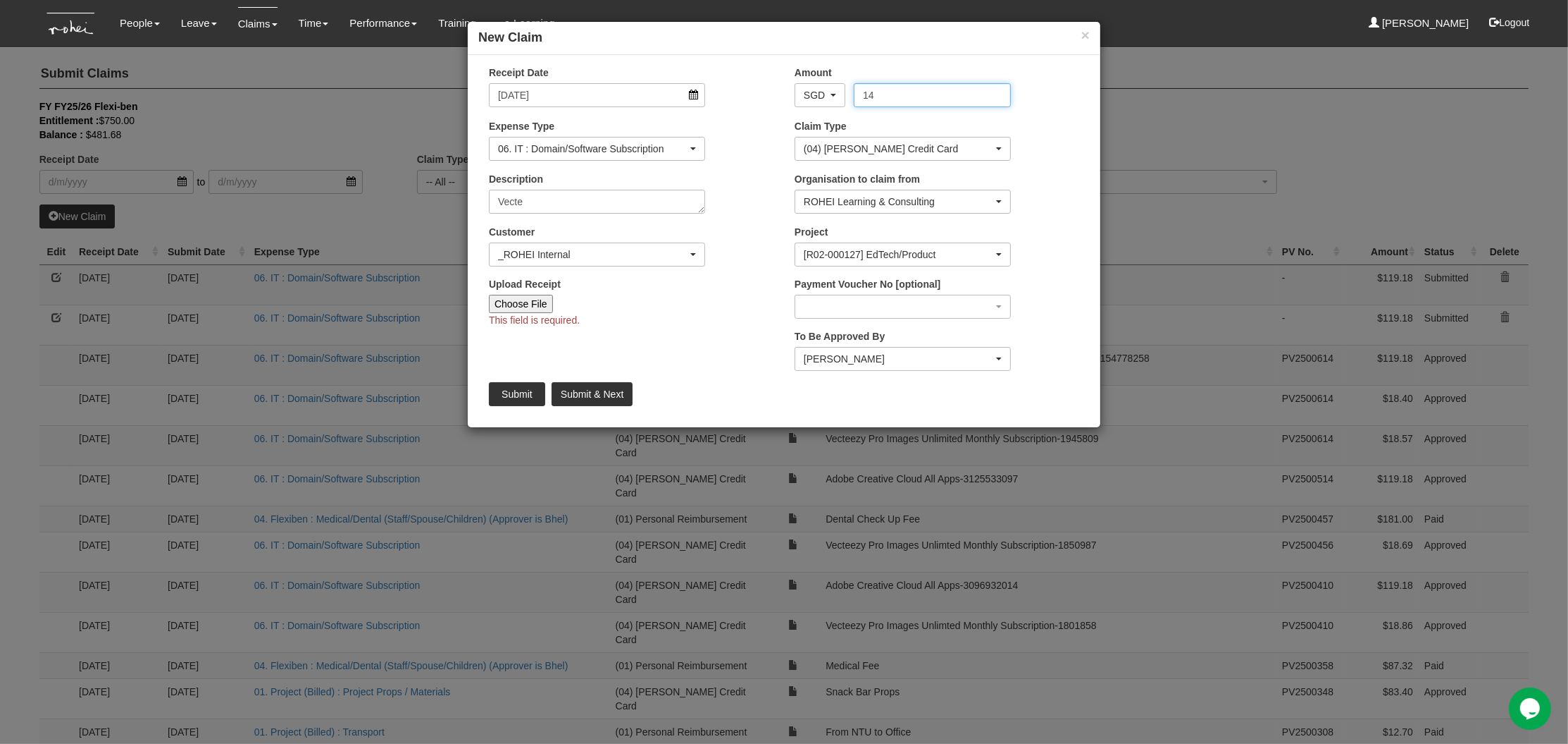
type input "14"
click at [524, 400] on input "Submit" at bounding box center [517, 394] width 56 height 24
click at [521, 304] on input "Choose File" at bounding box center [521, 304] width 64 height 19
type input "C:\fakepath\Receipt-1993656.pdf"
type input "Choose Another File"
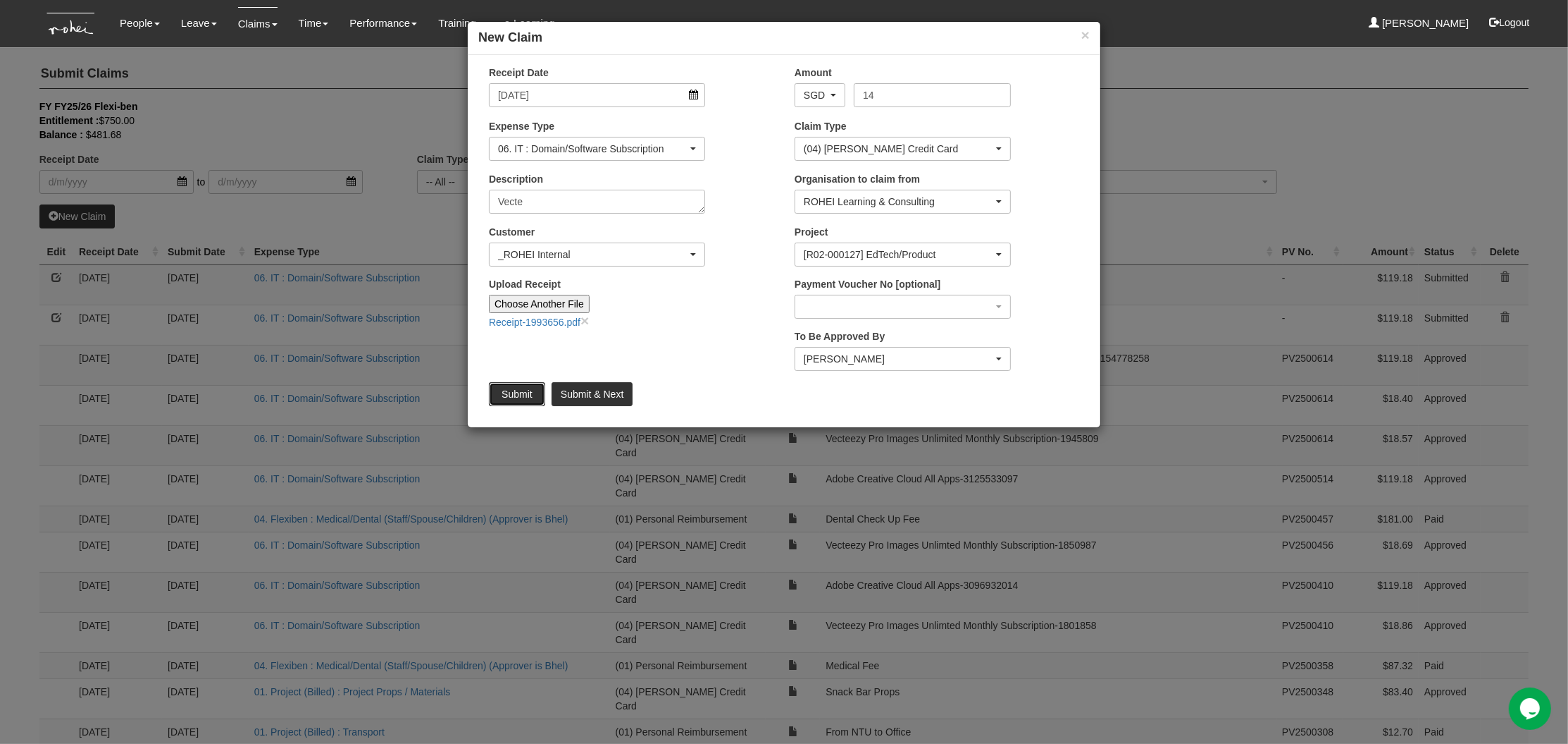
click at [522, 387] on input "Submit" at bounding box center [517, 394] width 56 height 24
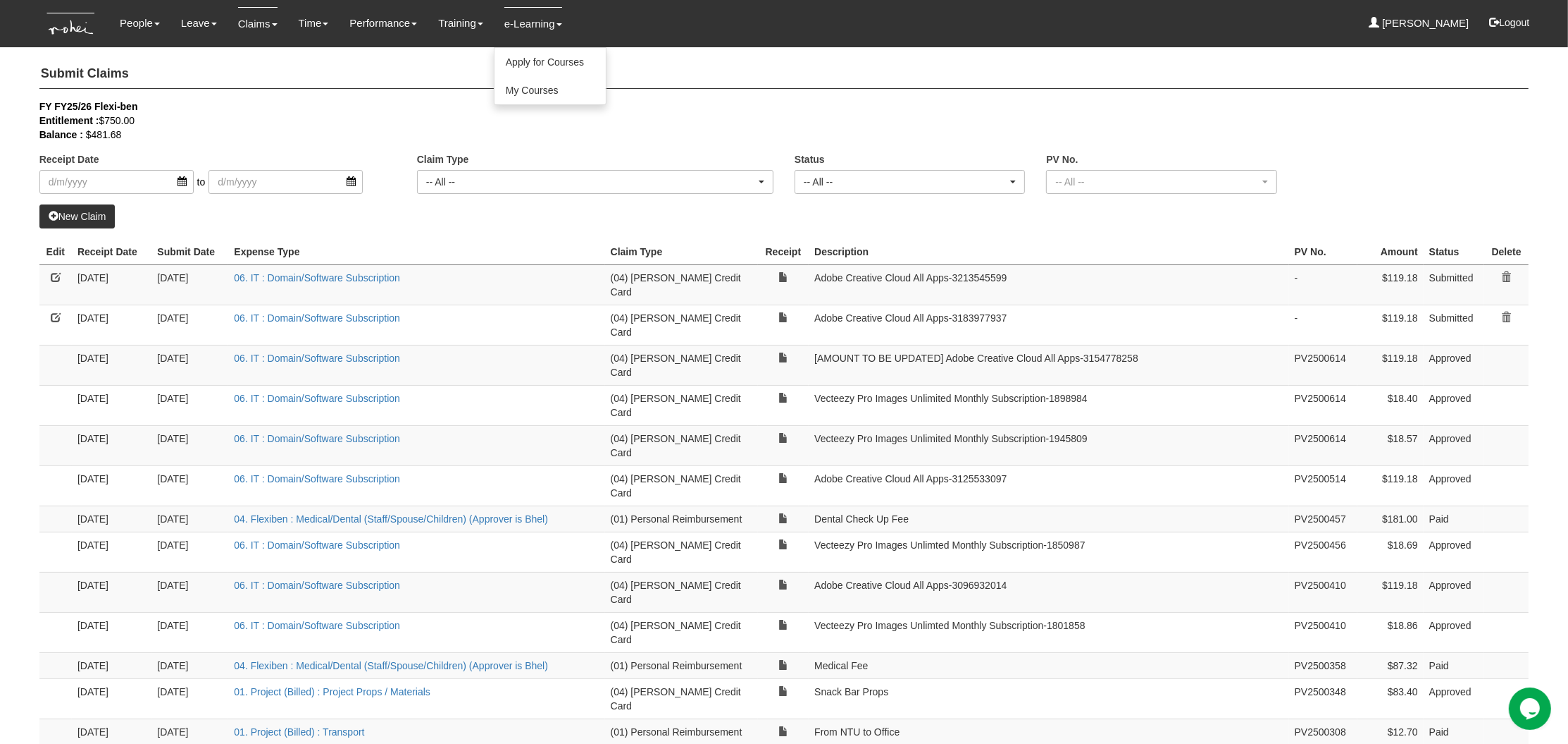
select select "50"
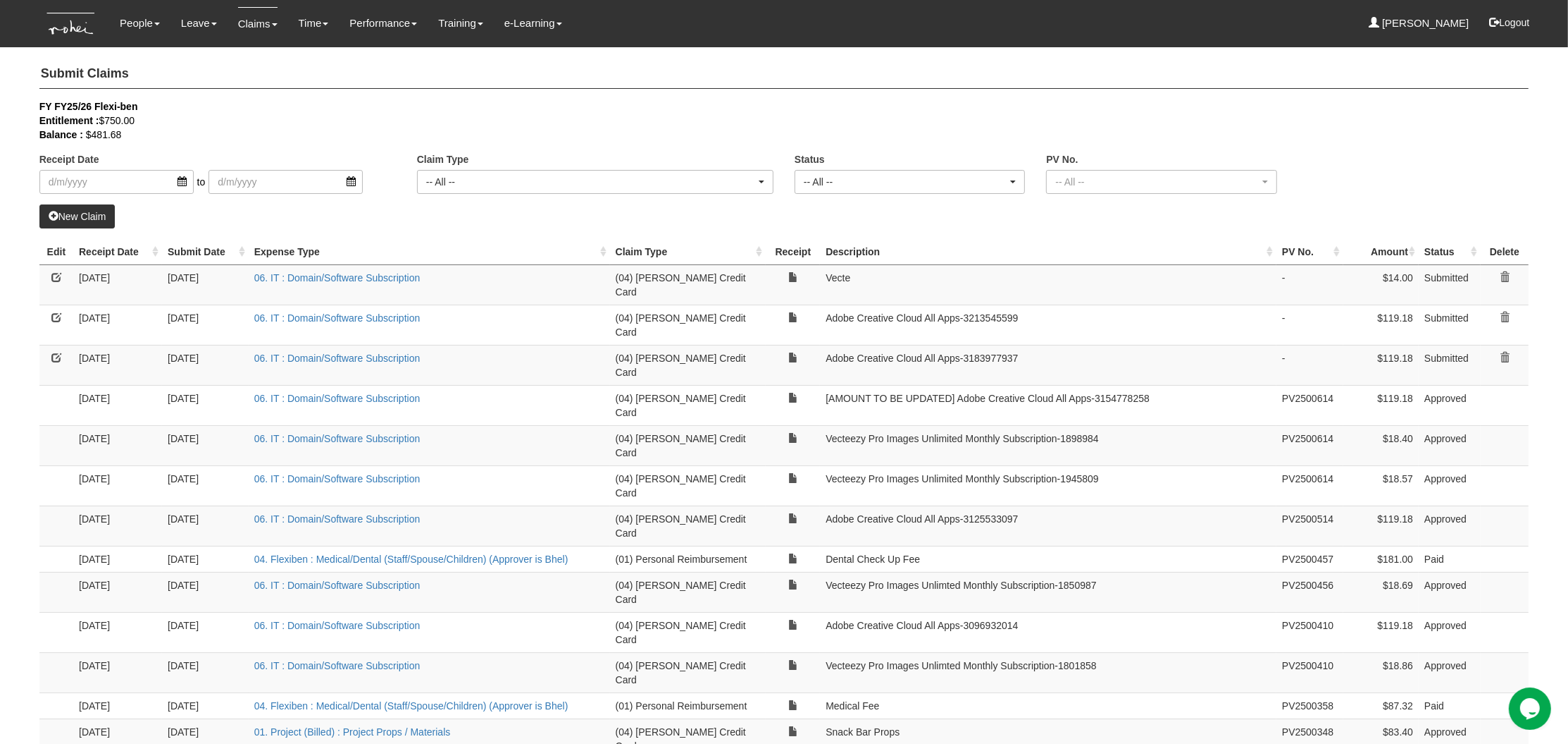
drag, startPoint x: 829, startPoint y: 382, endPoint x: 1142, endPoint y: 386, distance: 313.0
click at [1142, 425] on td "Vecteezy Pro Images Unlimited Monthly Subscription-1898984" at bounding box center [1048, 445] width 457 height 40
copy td "ecteezy Pro Images Unlimited Monthly Subscription-1898984"
click at [56, 276] on link at bounding box center [56, 277] width 10 height 10
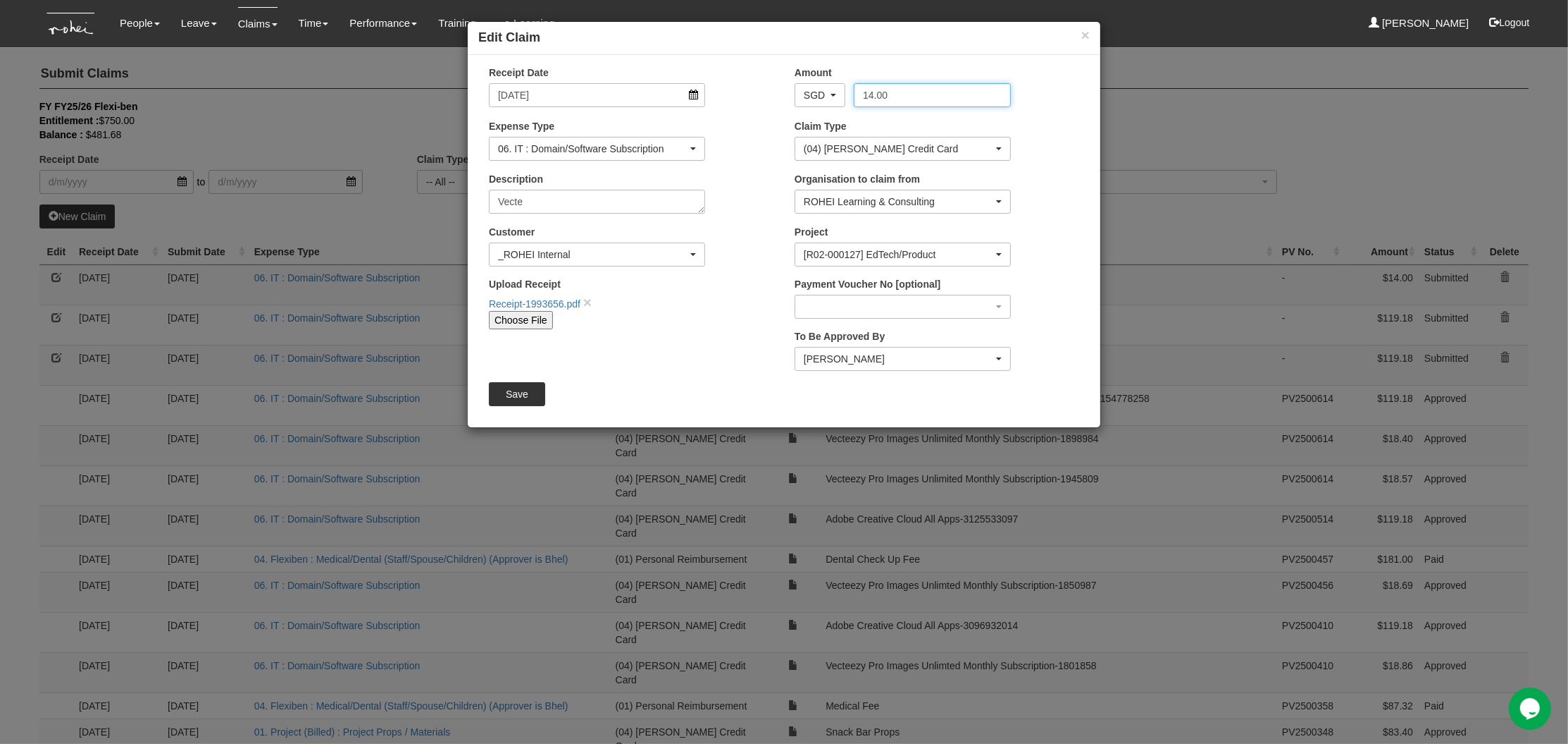
drag, startPoint x: 907, startPoint y: 102, endPoint x: 798, endPoint y: 99, distance: 109.0
click at [798, 99] on div "AED AFN ALL AMD ANG AOA ARS AUD AWG AZN BAM BBD BDT BGN BHD BIF BMD BND BOB BRL…" at bounding box center [903, 95] width 237 height 24
type input "18.51"
click at [556, 199] on textarea "Vecte" at bounding box center [597, 202] width 217 height 24
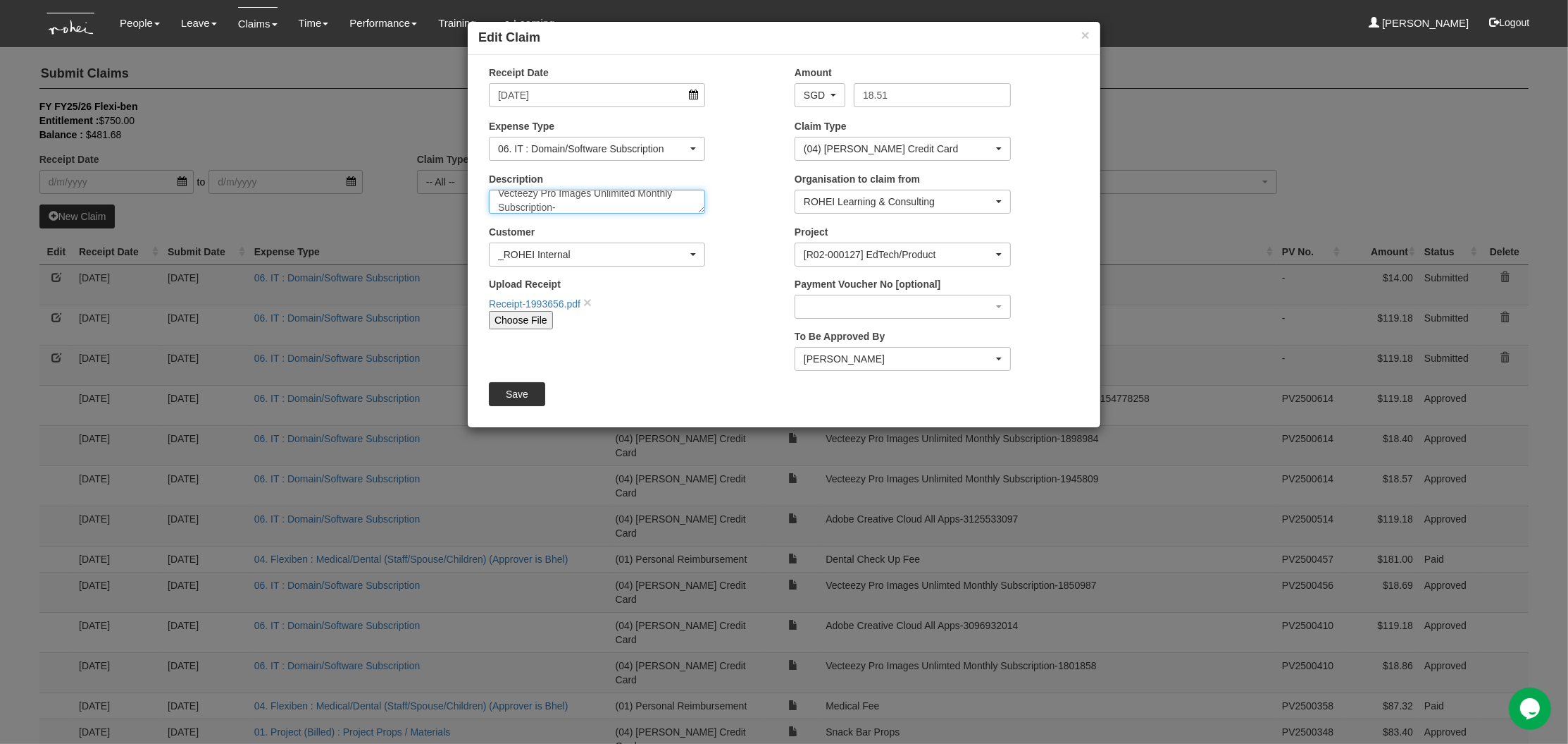
paste textarea "1993656"
type textarea "Vecteezy Pro Images Unlimited Monthly Subscription-1993656"
click at [512, 388] on input "Save" at bounding box center [517, 394] width 56 height 24
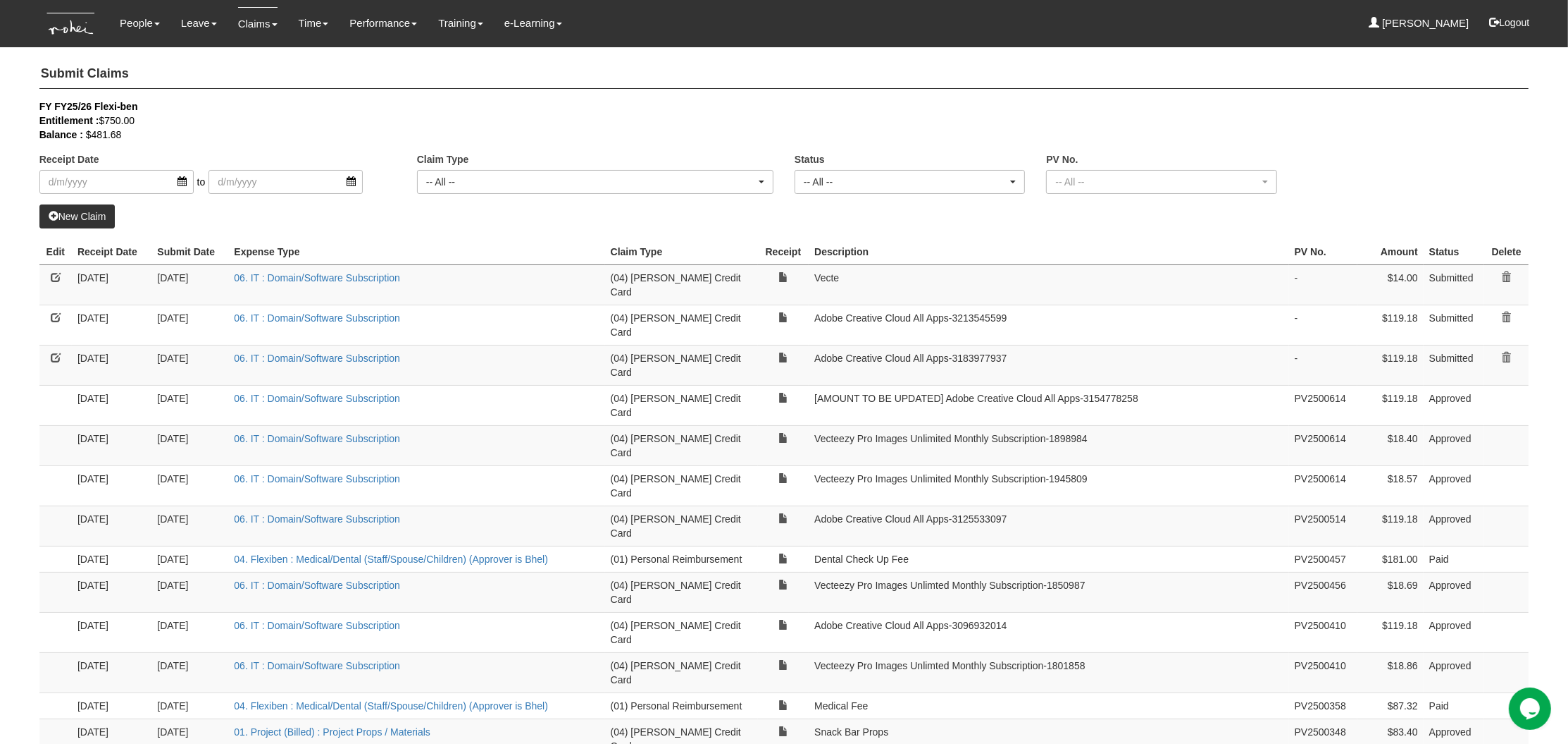
select select "50"
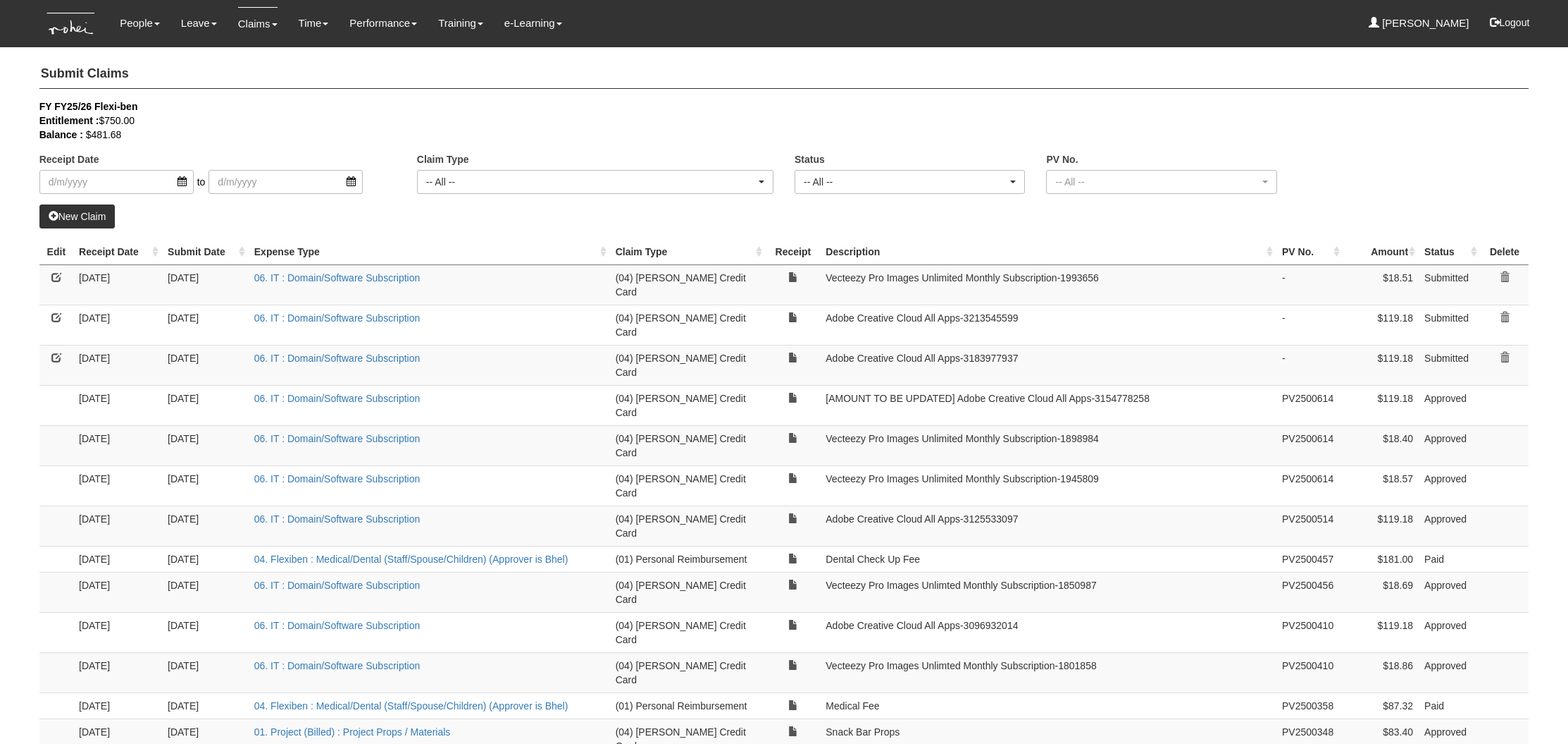
select select "50"
